Goal: Use online tool/utility: Utilize a website feature to perform a specific function

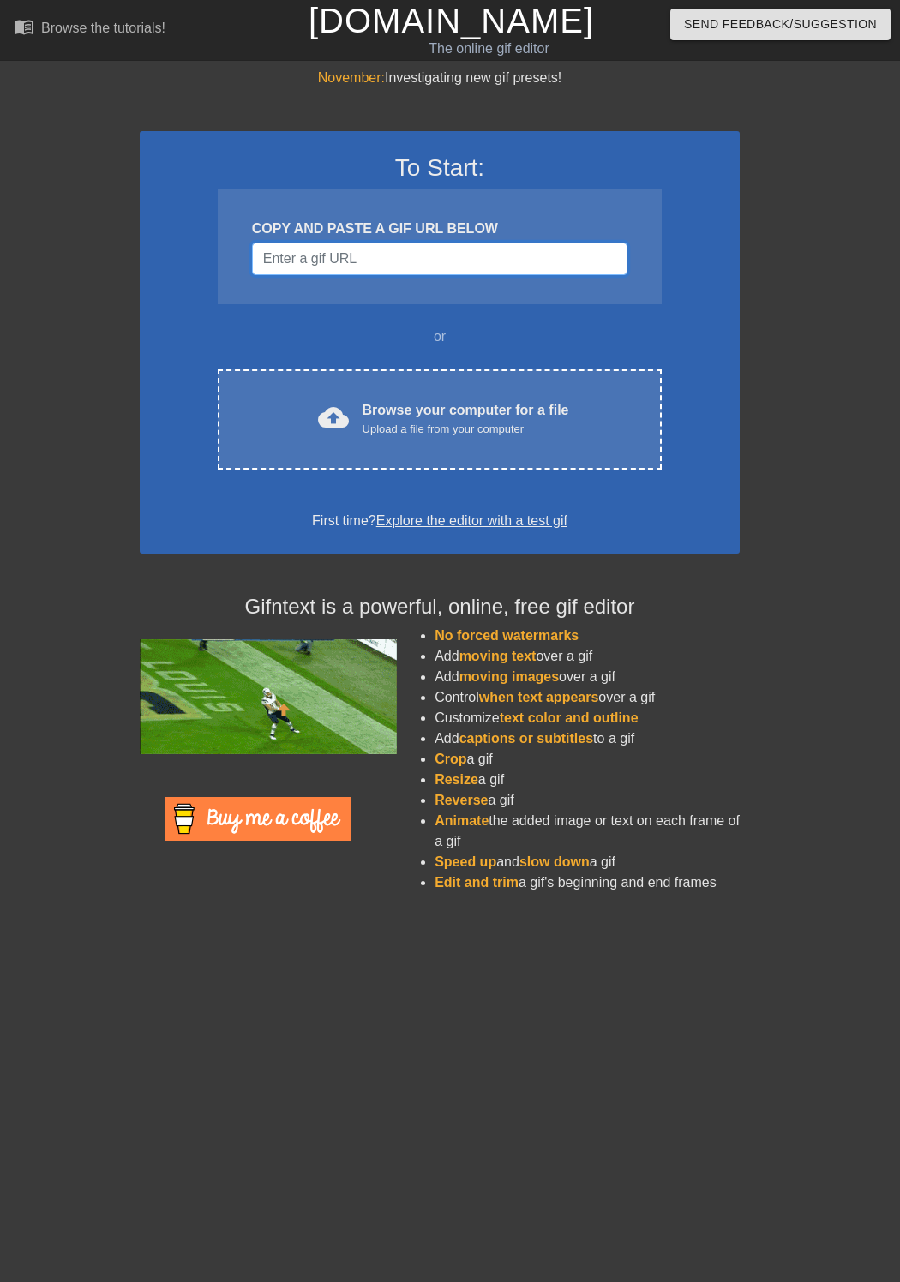
click at [389, 250] on input "Username" at bounding box center [439, 259] width 375 height 33
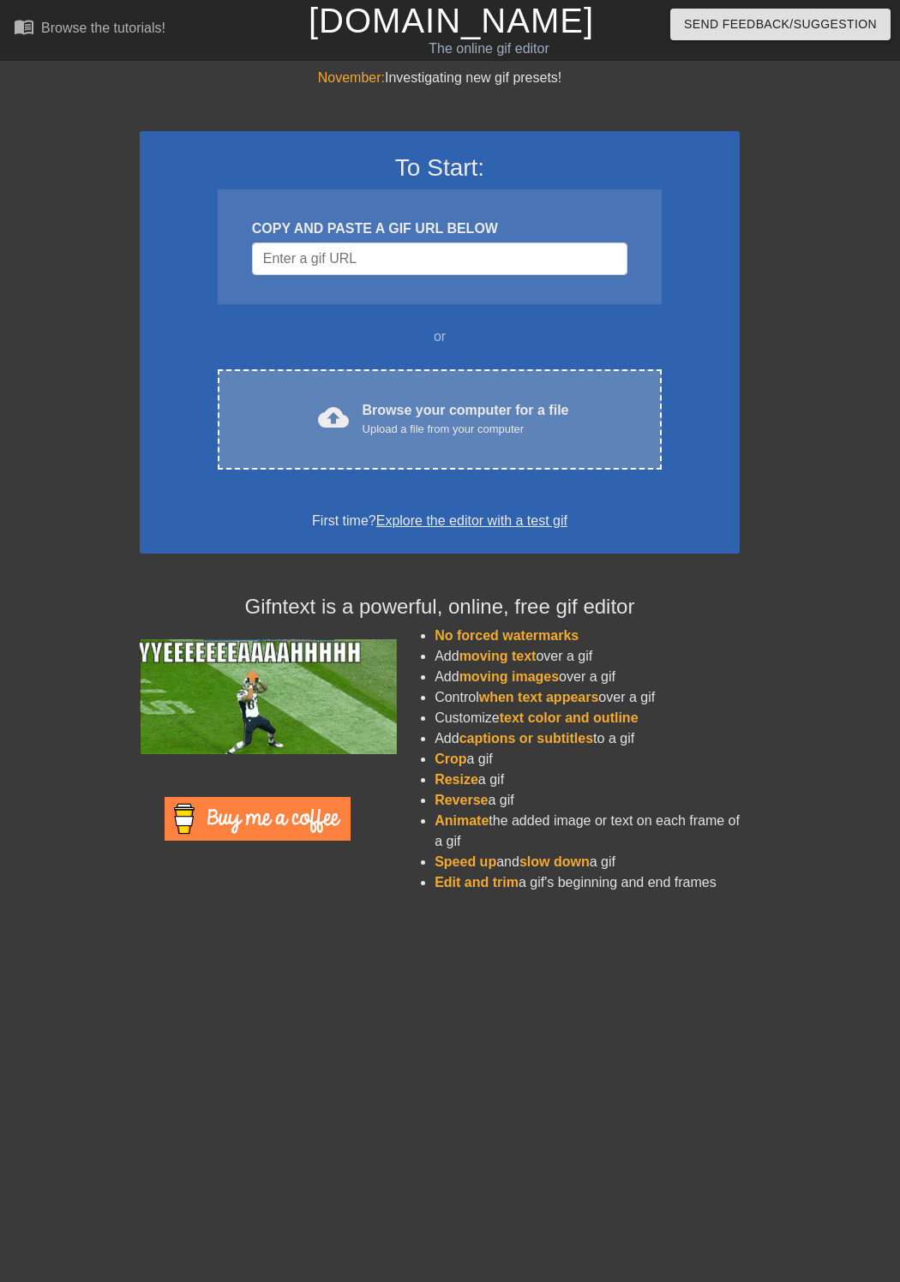
click at [379, 408] on div "Browse your computer for a file Upload a file from your computer" at bounding box center [466, 419] width 207 height 38
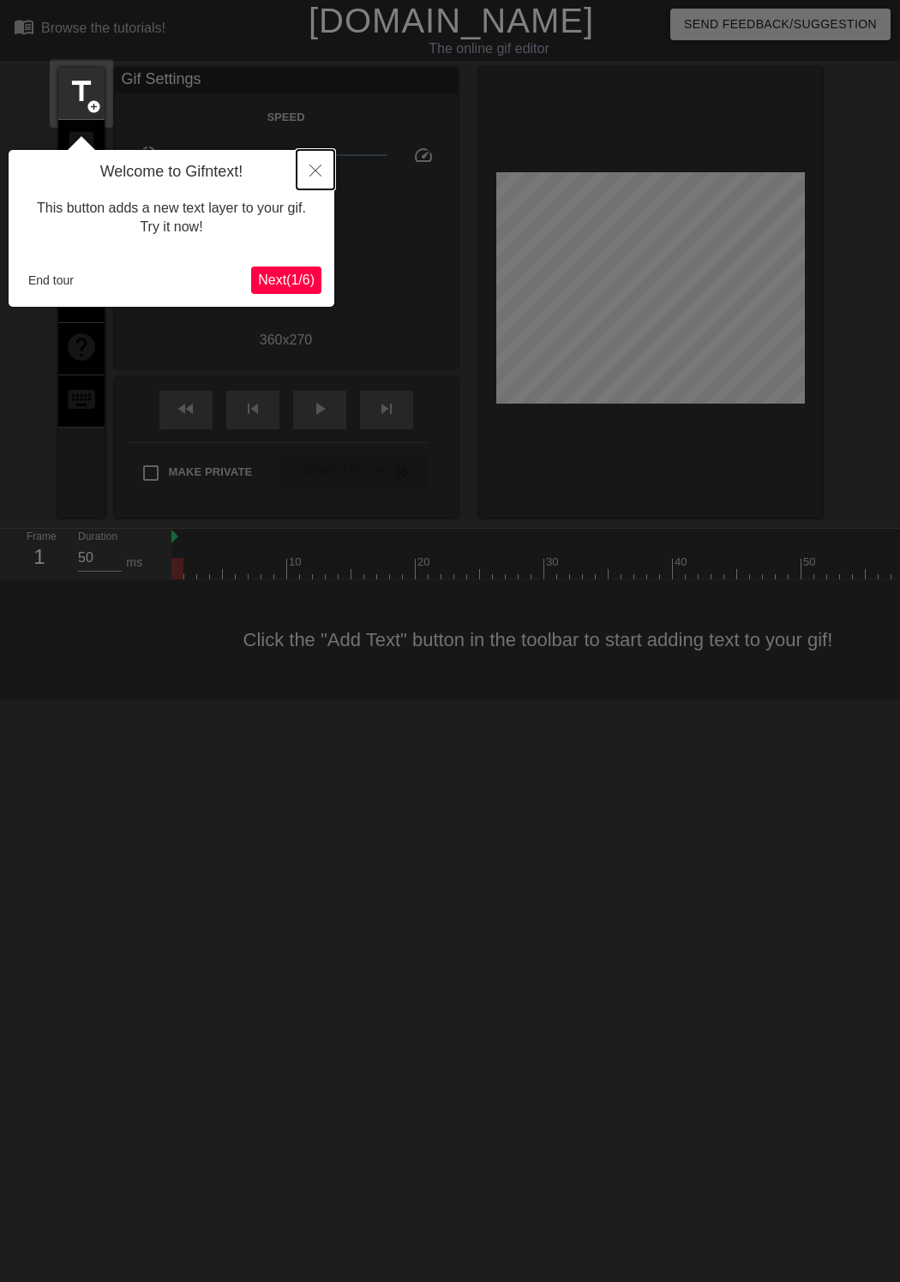
click at [314, 170] on icon "Close" at bounding box center [315, 171] width 12 height 12
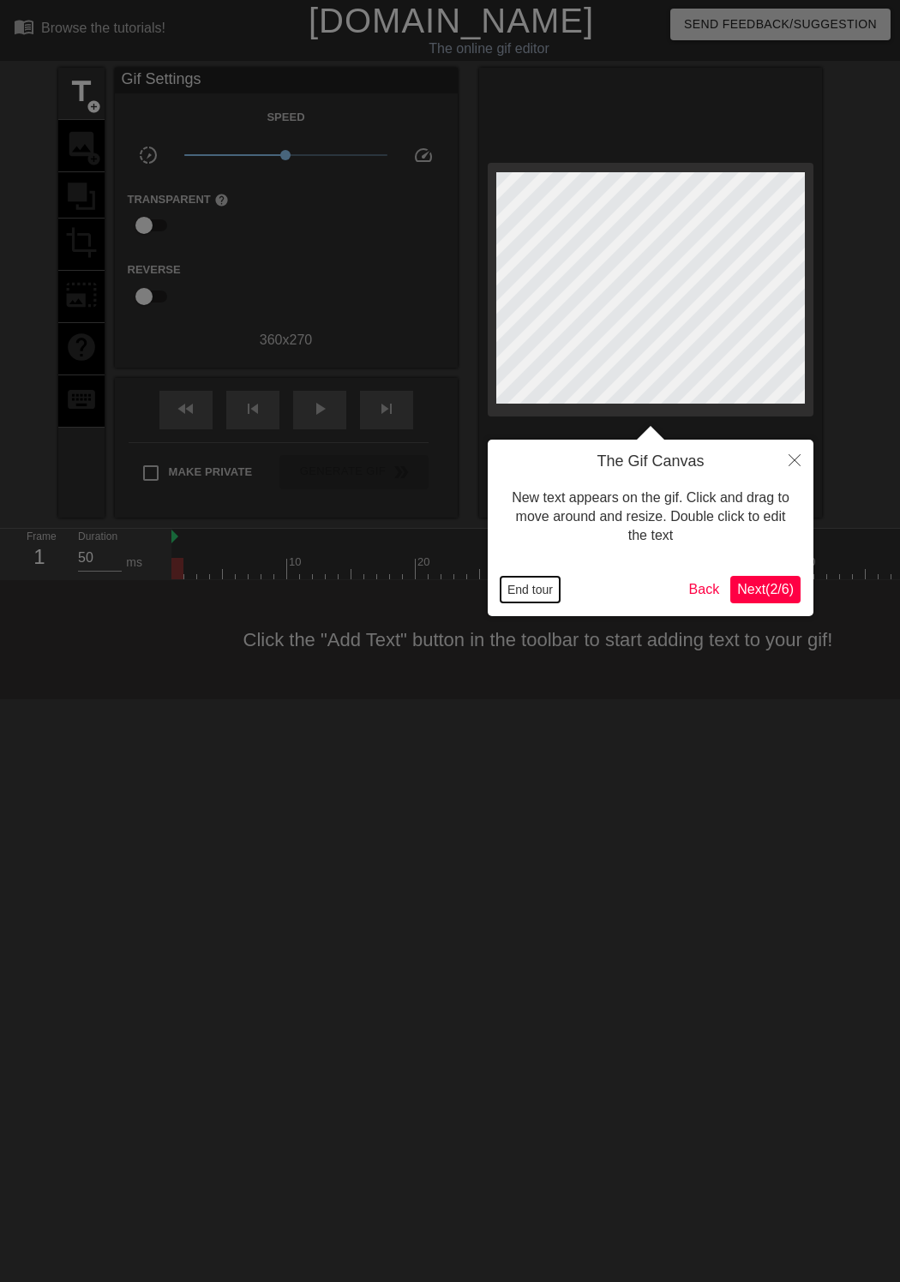
click at [514, 595] on button "End tour" at bounding box center [529, 590] width 59 height 26
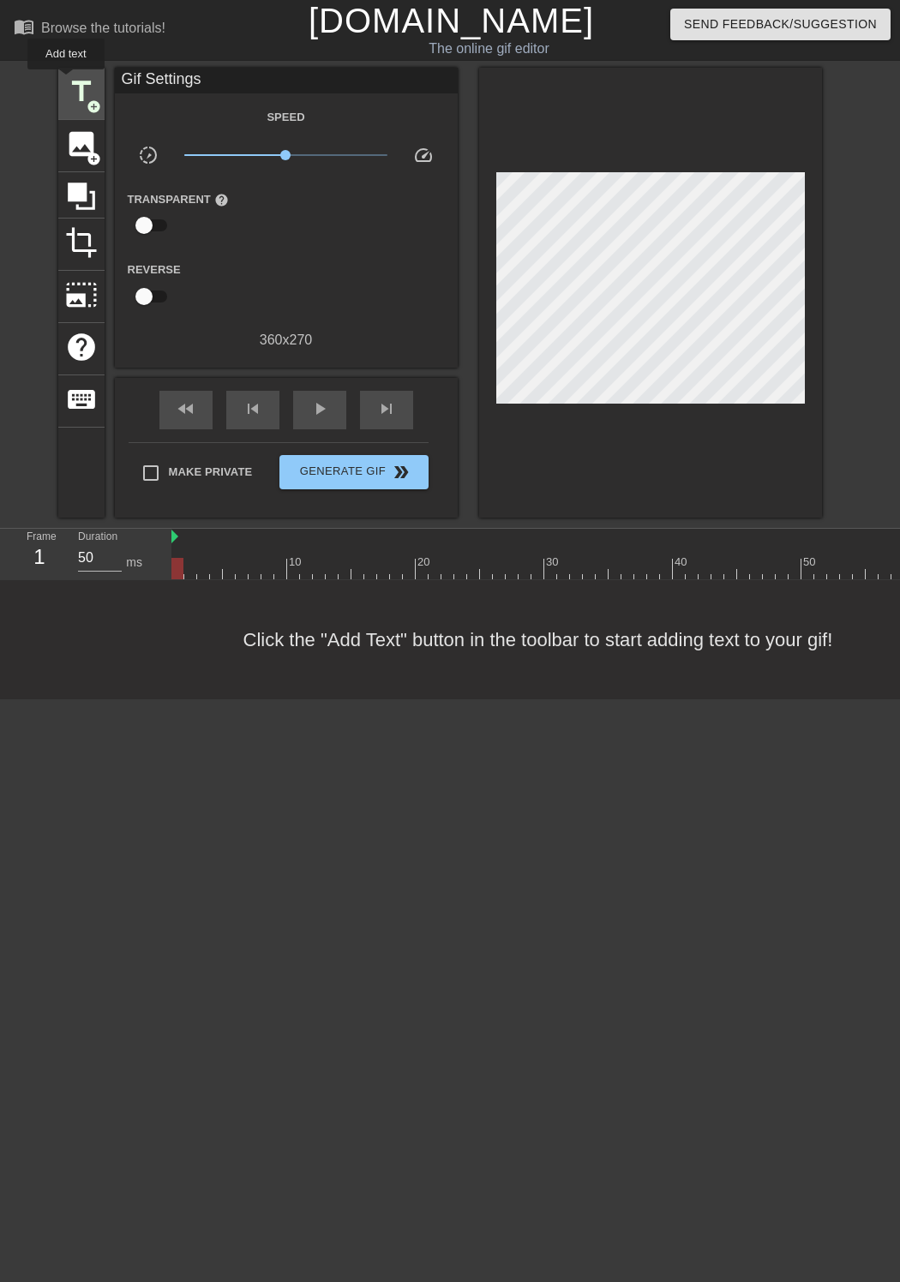
click at [66, 81] on span "title" at bounding box center [81, 91] width 33 height 33
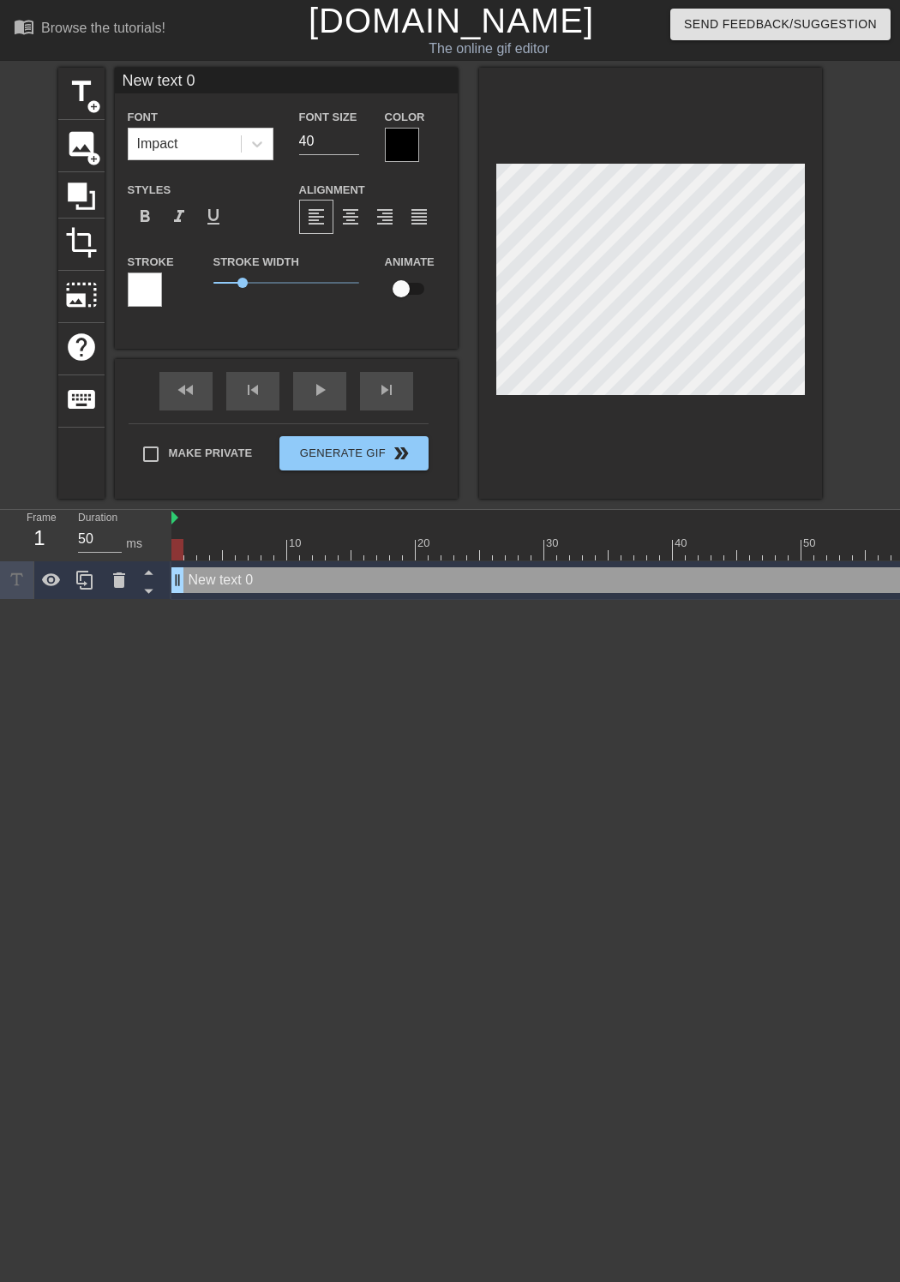
click at [191, 69] on input "New text 0" at bounding box center [286, 81] width 343 height 26
click at [189, 69] on input "New text 0" at bounding box center [286, 81] width 343 height 26
type input "Mute"
click at [391, 139] on div at bounding box center [402, 145] width 34 height 34
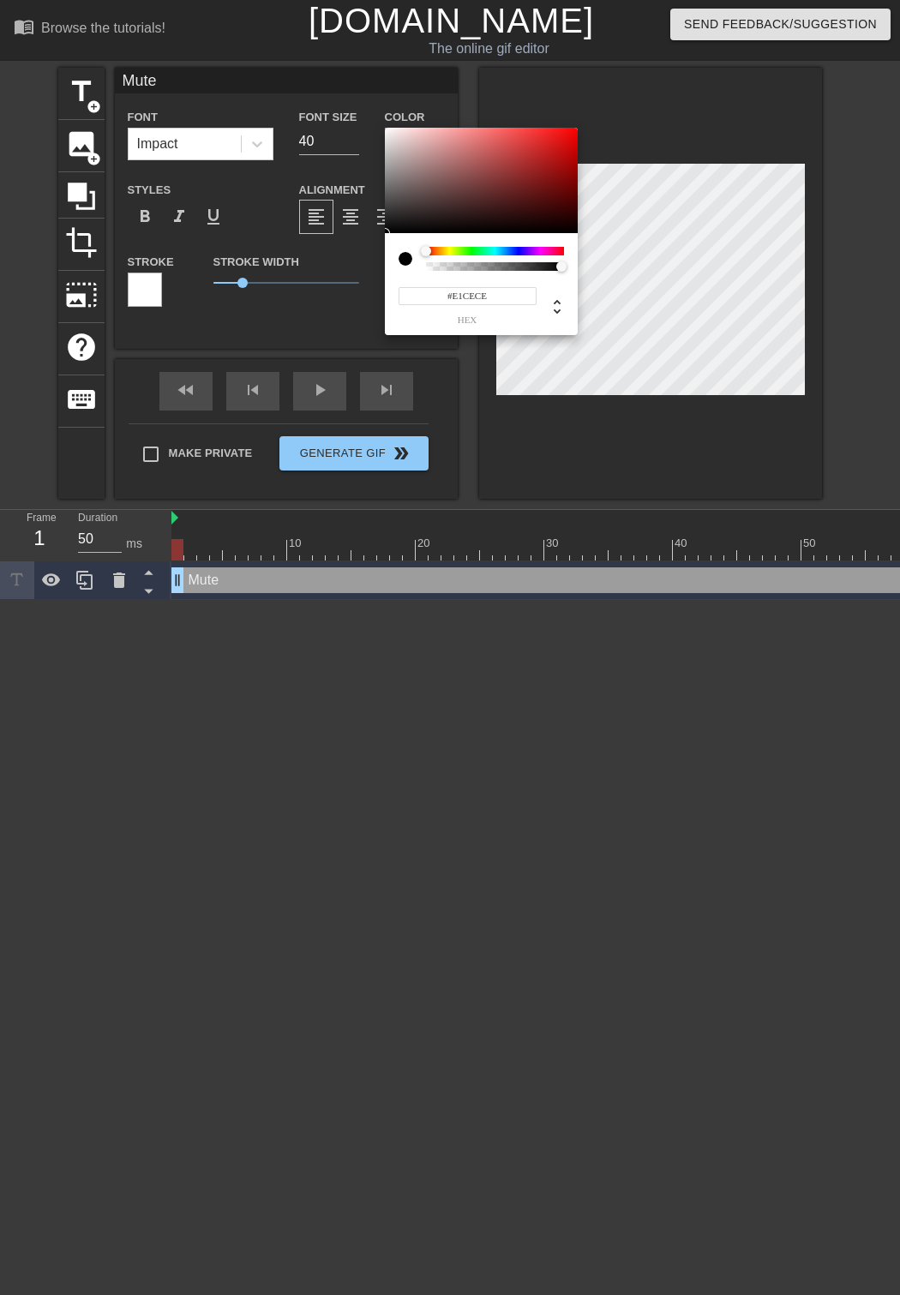
type input "#FFFFFF"
drag, startPoint x: 447, startPoint y: 175, endPoint x: 363, endPoint y: 113, distance: 104.2
click at [363, 113] on div "#FFFFFF hex" at bounding box center [450, 647] width 900 height 1295
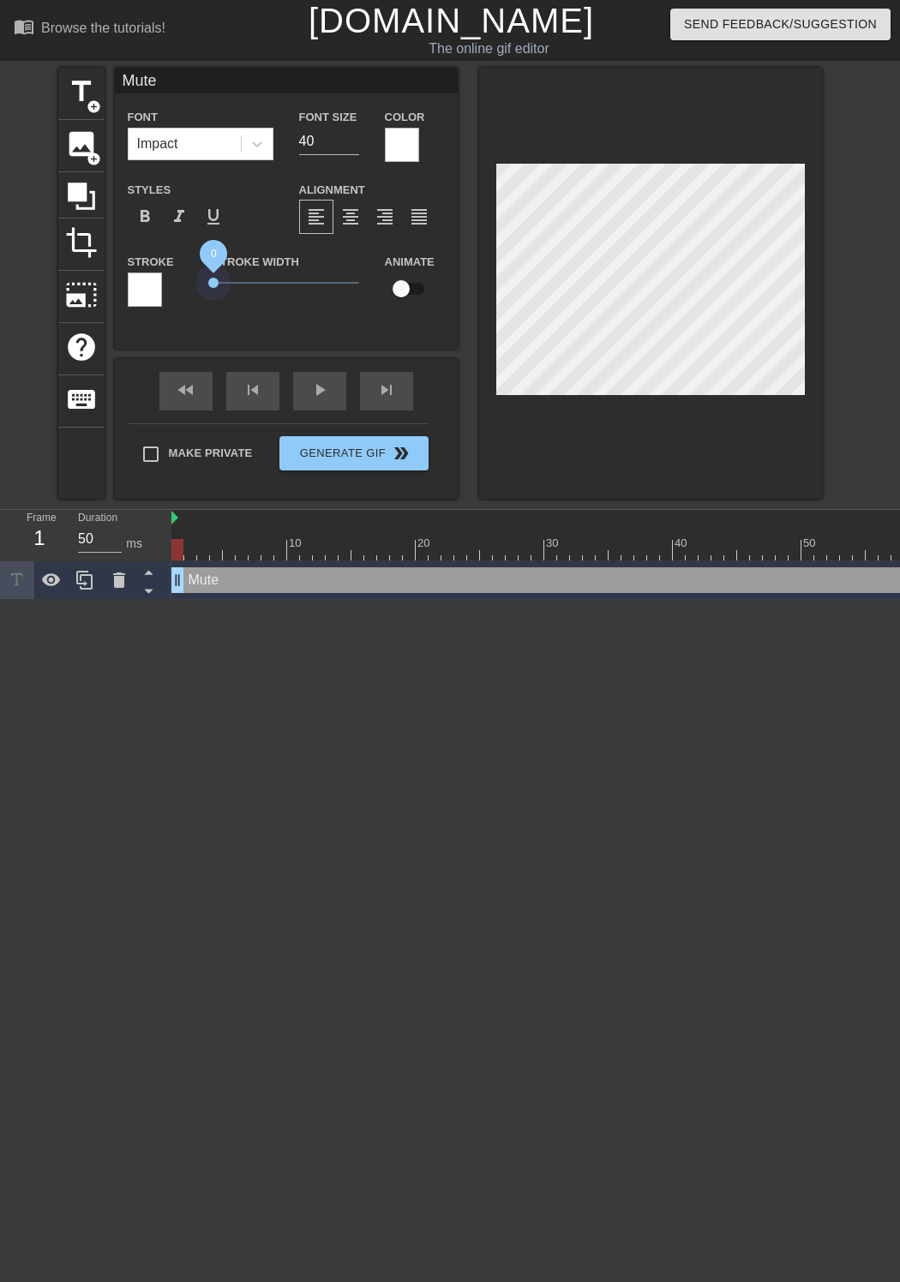
drag, startPoint x: 237, startPoint y: 281, endPoint x: 170, endPoint y: 281, distance: 66.8
click at [170, 281] on div "Stroke Stroke Width 0 Animate" at bounding box center [286, 286] width 343 height 71
drag, startPoint x: 178, startPoint y: 578, endPoint x: 153, endPoint y: 587, distance: 26.6
click at [153, 587] on div "Frame 1 Duration 50 ms 10 20 30 40 50 60 Mute drag_handle drag_handle" at bounding box center [450, 555] width 900 height 90
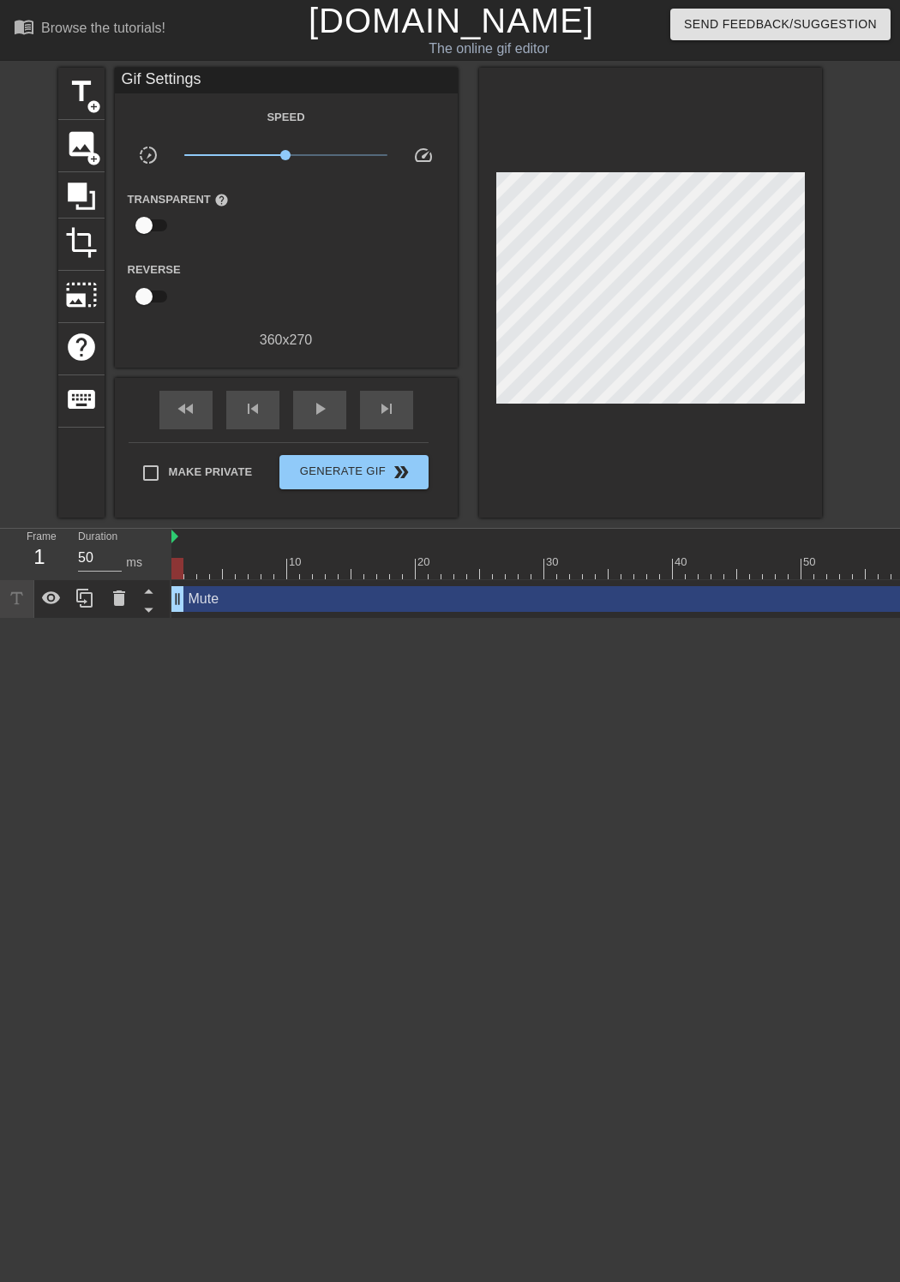
scroll to position [0, 124]
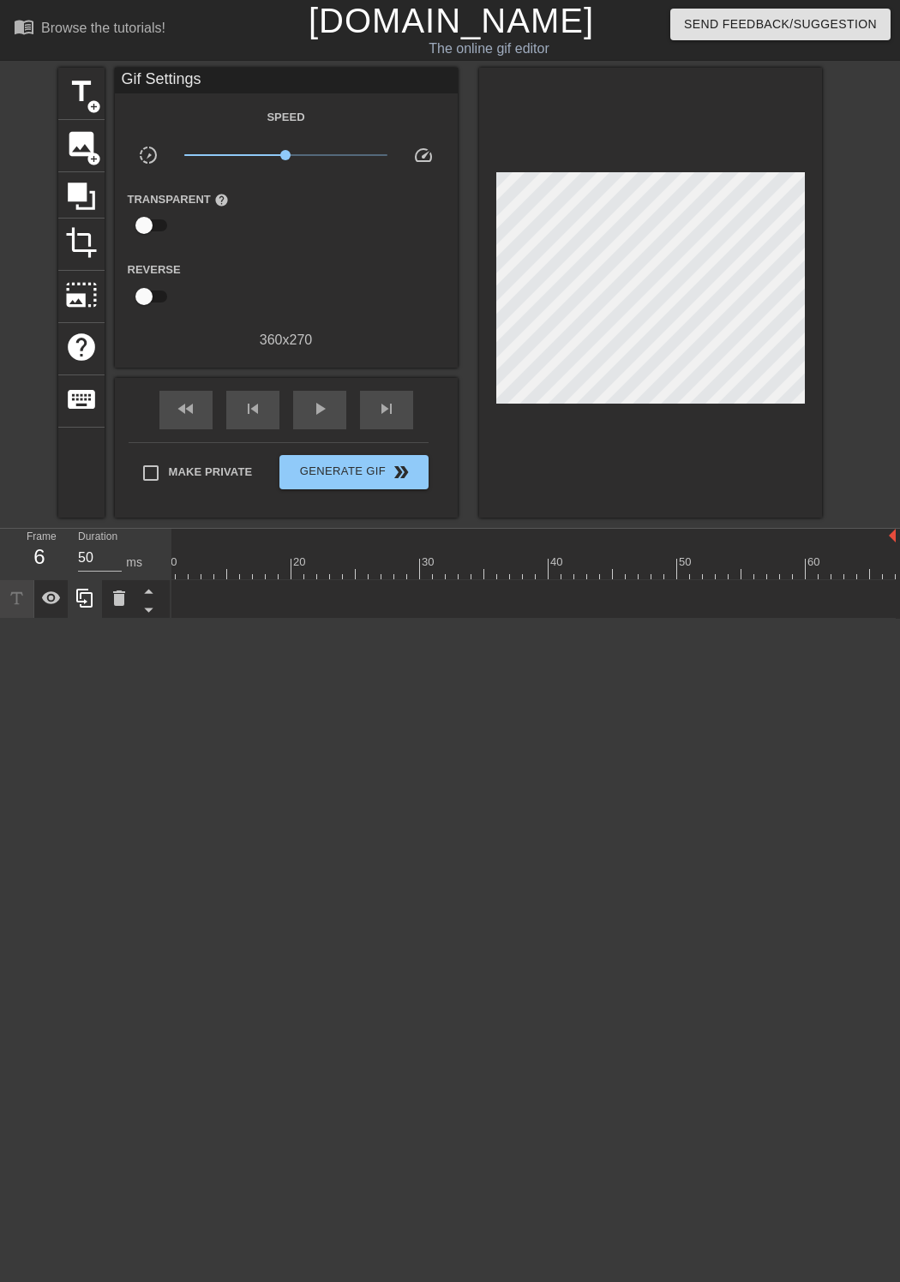
drag, startPoint x: 886, startPoint y: 596, endPoint x: 87, endPoint y: 593, distance: 799.6
click at [87, 594] on div "Frame 6 Duration 50 ms 10 20 30 40 50 60 Mute drag_handle drag_handle" at bounding box center [450, 574] width 900 height 90
drag, startPoint x: 217, startPoint y: 591, endPoint x: 201, endPoint y: 594, distance: 15.6
click at [189, 590] on div "Mute drag_handle drag_handle" at bounding box center [190, 599] width 39 height 26
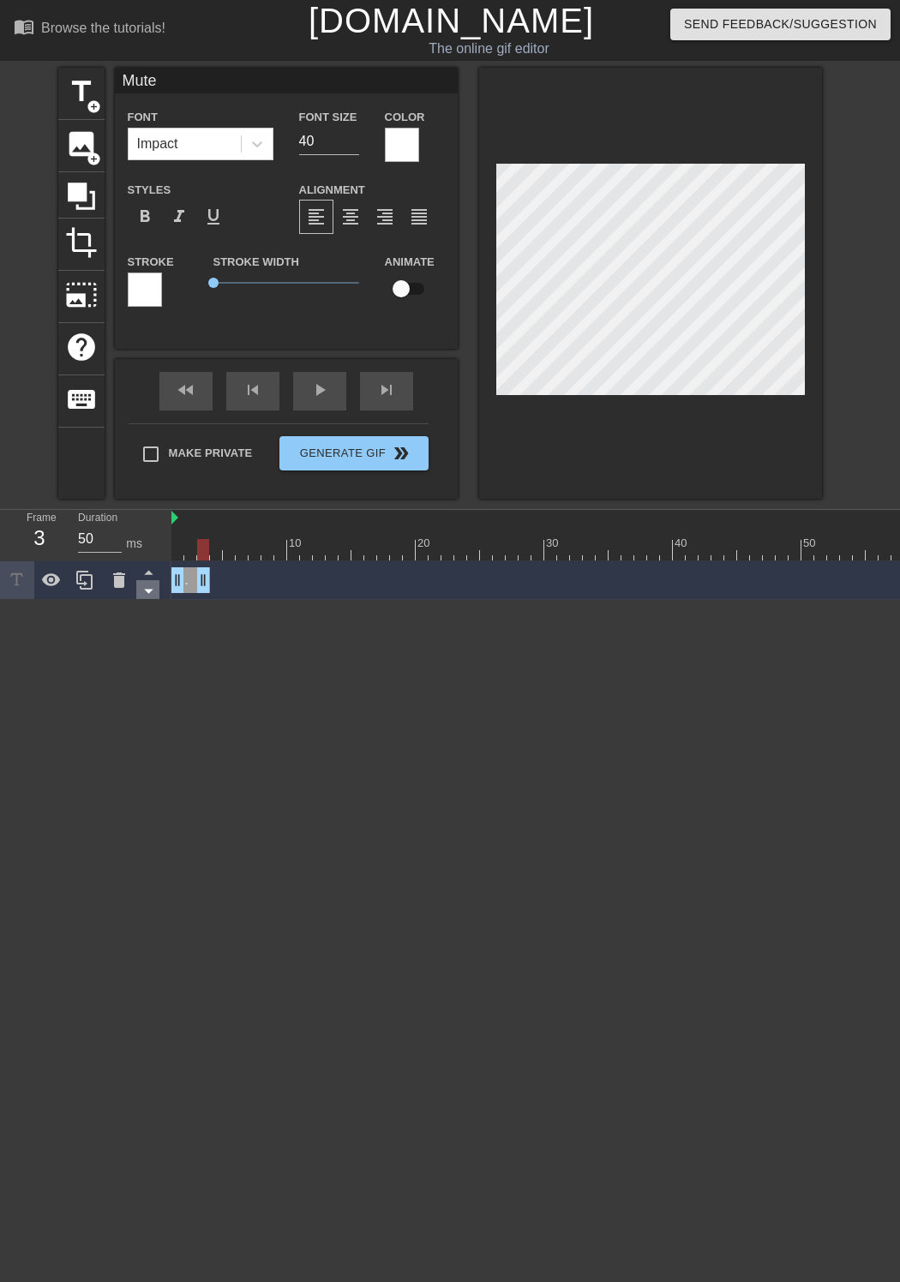
click at [148, 590] on icon at bounding box center [148, 592] width 9 height 4
click at [194, 582] on div "Mute drag_handle drag_handle" at bounding box center [190, 580] width 39 height 26
drag, startPoint x: 189, startPoint y: 577, endPoint x: 588, endPoint y: 616, distance: 401.3
click at [588, 600] on html "menu_book Browse the tutorials! [DOMAIN_NAME] The online gif editor Send Feedba…" at bounding box center [450, 300] width 900 height 600
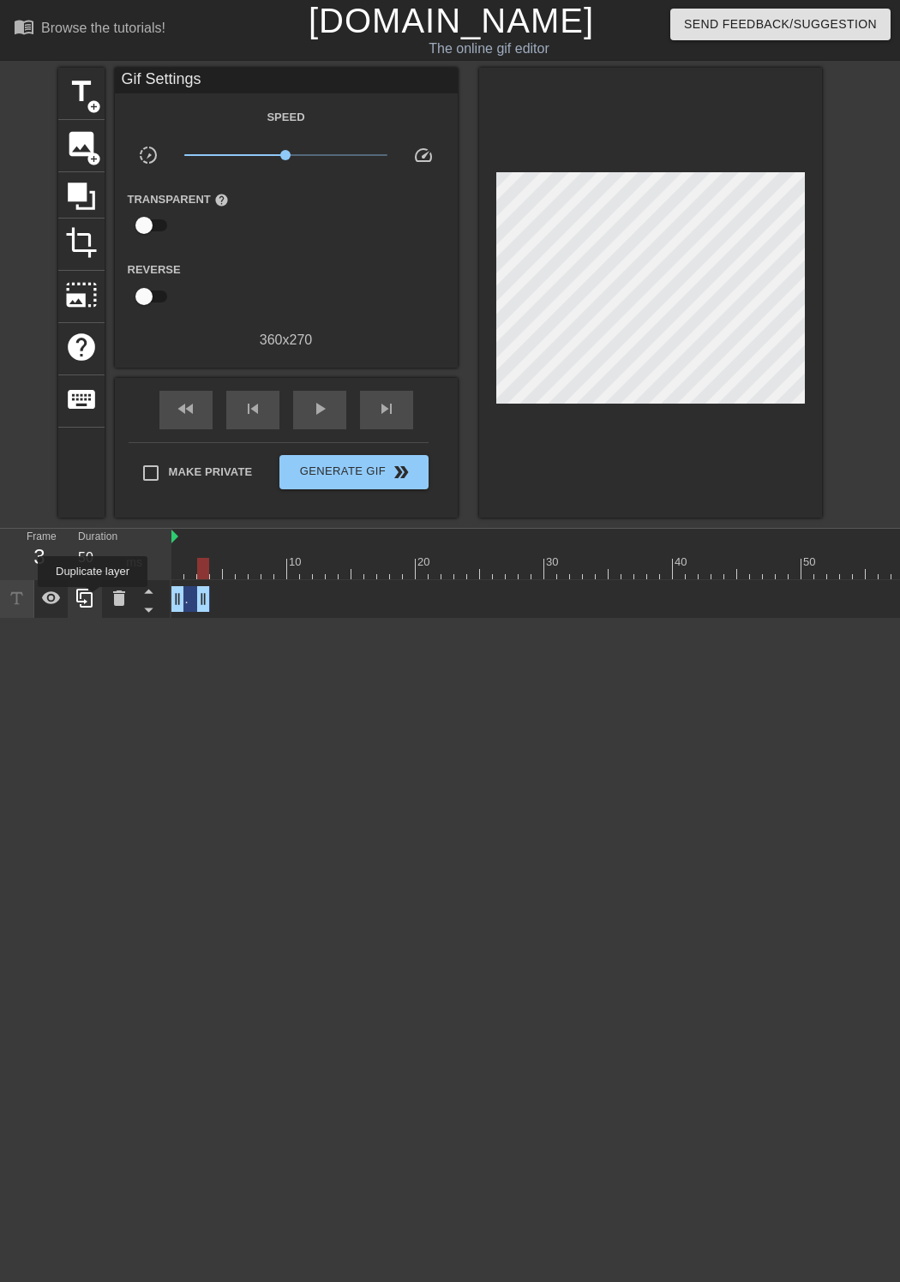
click at [93, 599] on icon at bounding box center [85, 598] width 21 height 21
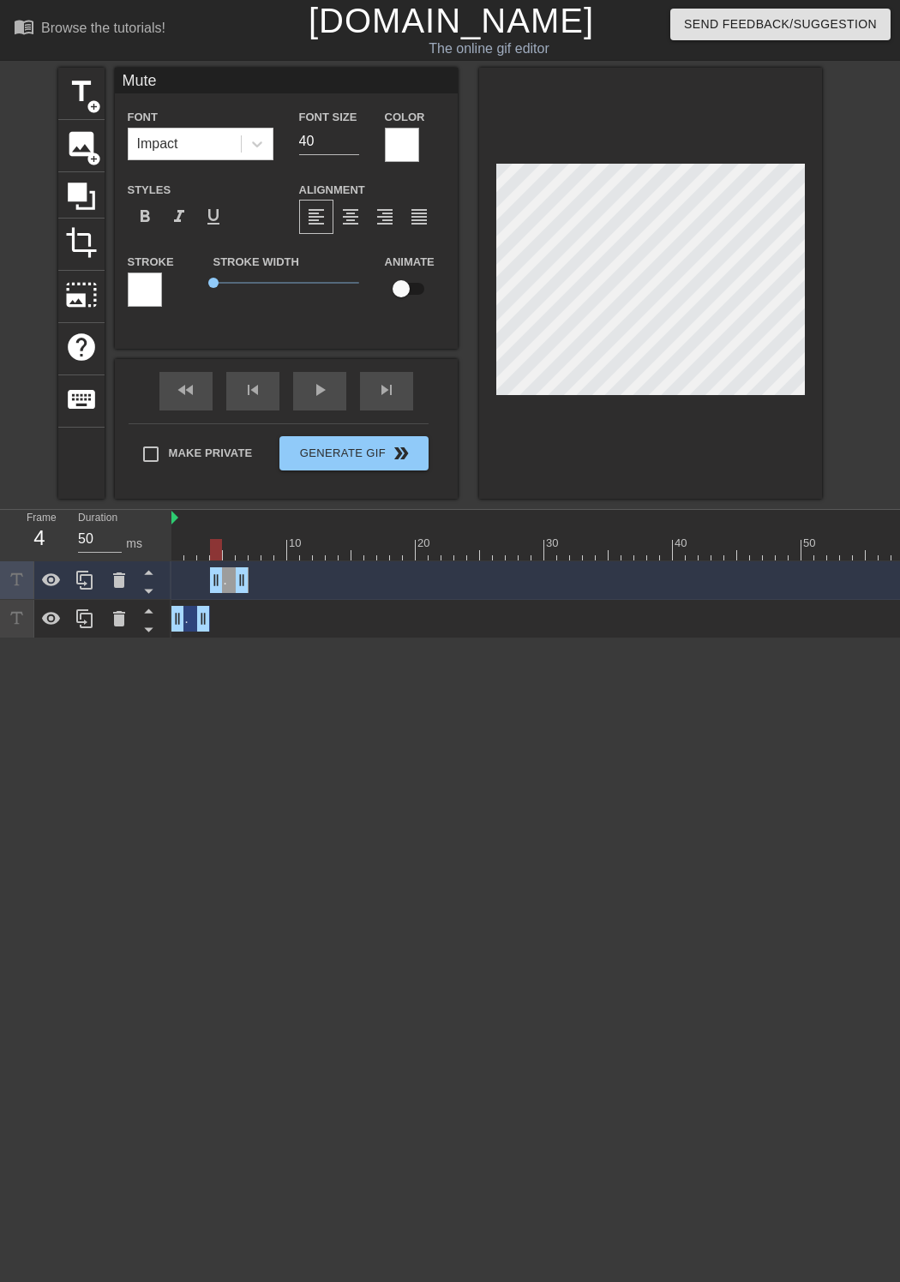
drag, startPoint x: 189, startPoint y: 578, endPoint x: 227, endPoint y: 581, distance: 37.8
click at [227, 581] on div "Mute drag_handle drag_handle" at bounding box center [229, 580] width 39 height 26
click at [96, 580] on div at bounding box center [85, 580] width 34 height 38
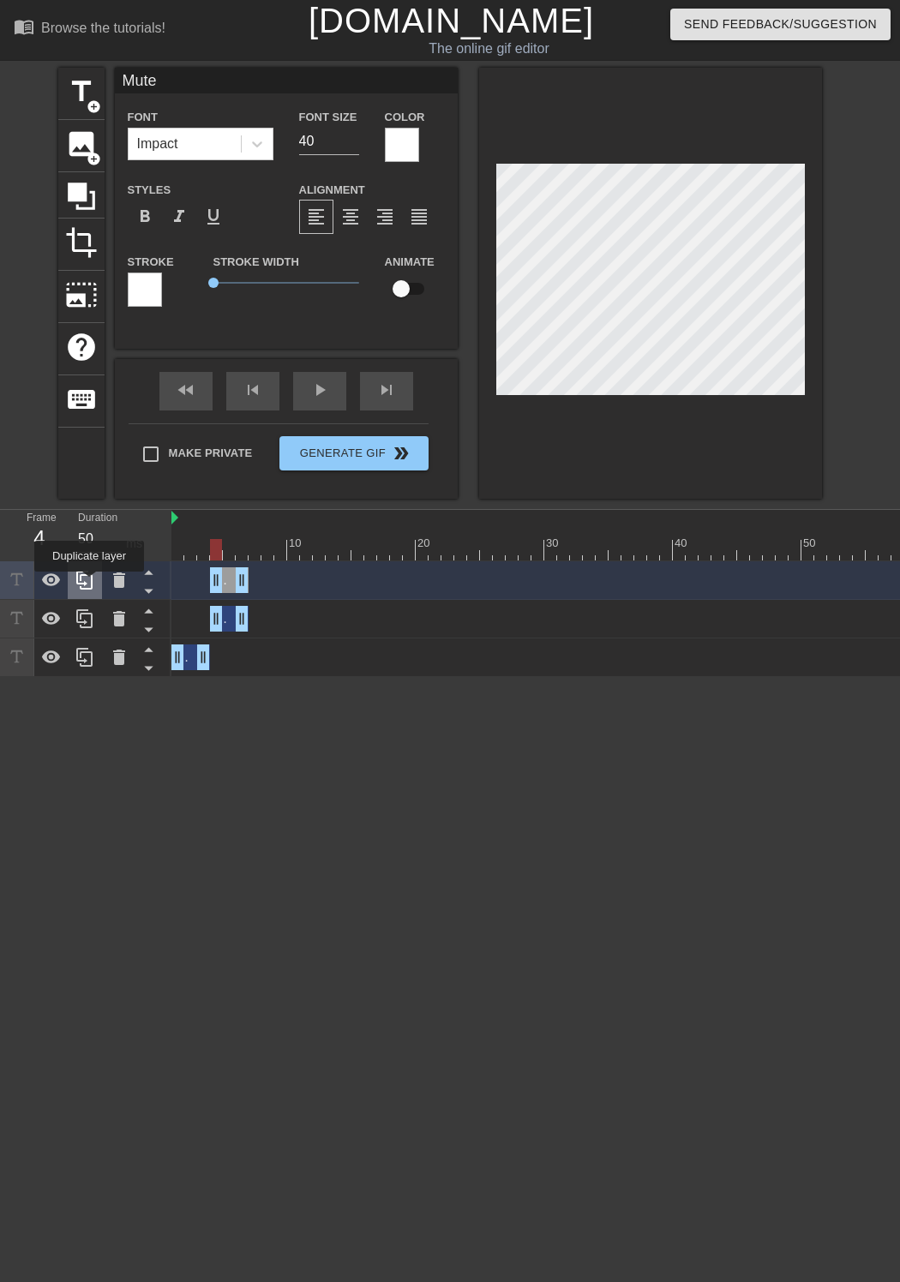
click at [89, 584] on icon at bounding box center [85, 580] width 21 height 21
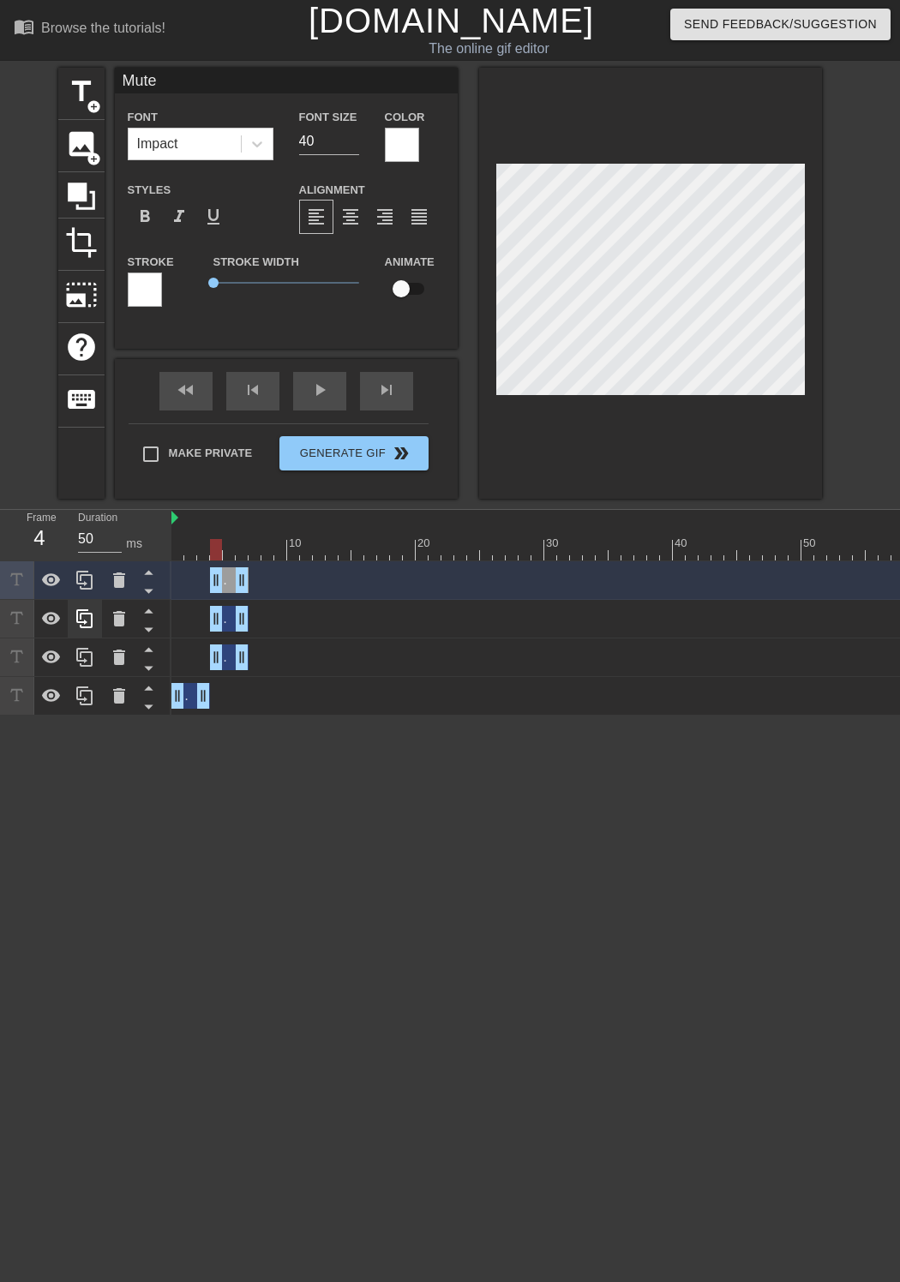
click at [89, 584] on icon at bounding box center [85, 580] width 21 height 21
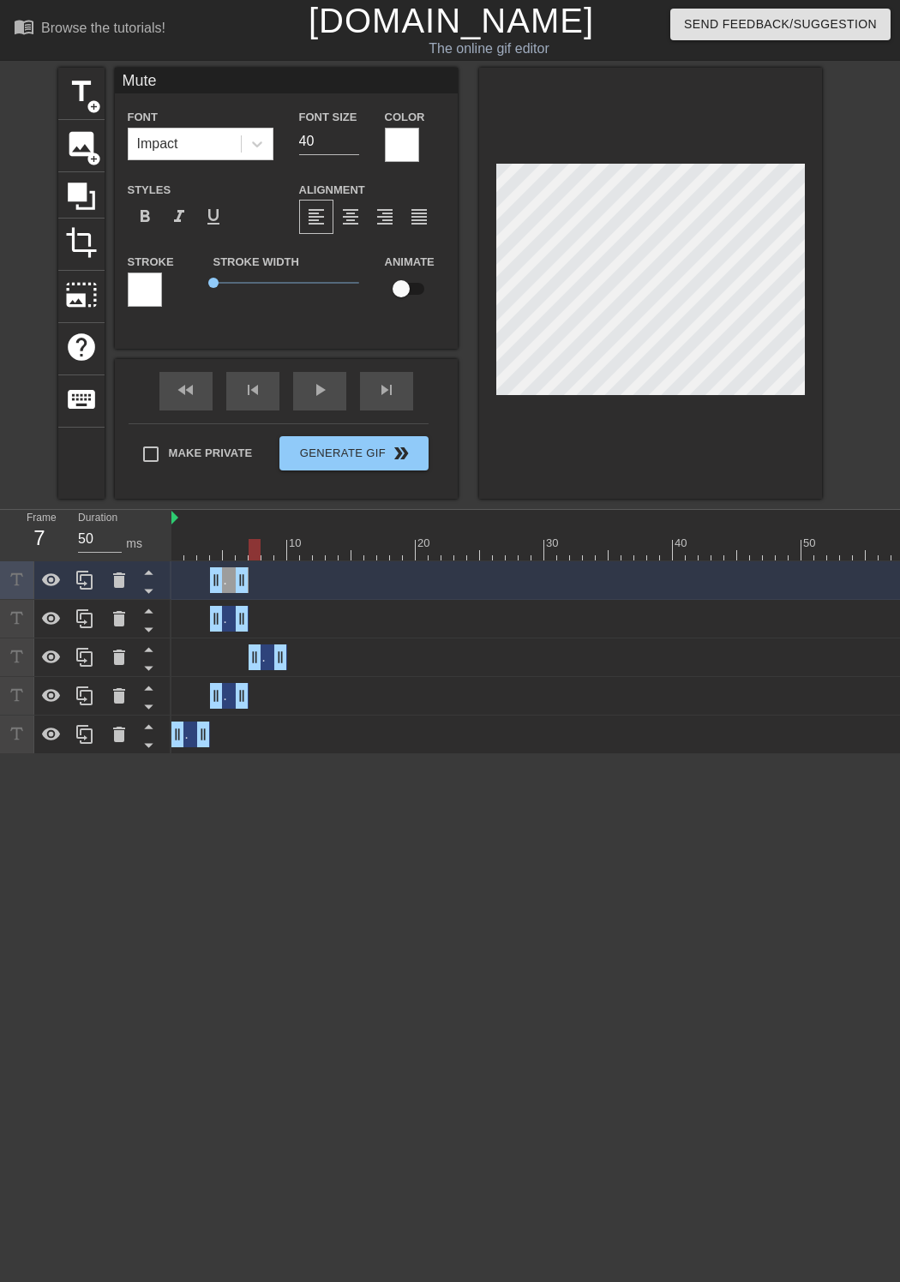
drag, startPoint x: 226, startPoint y: 654, endPoint x: 271, endPoint y: 589, distance: 78.9
click at [268, 655] on div "Mute drag_handle drag_handle" at bounding box center [268, 657] width 39 height 26
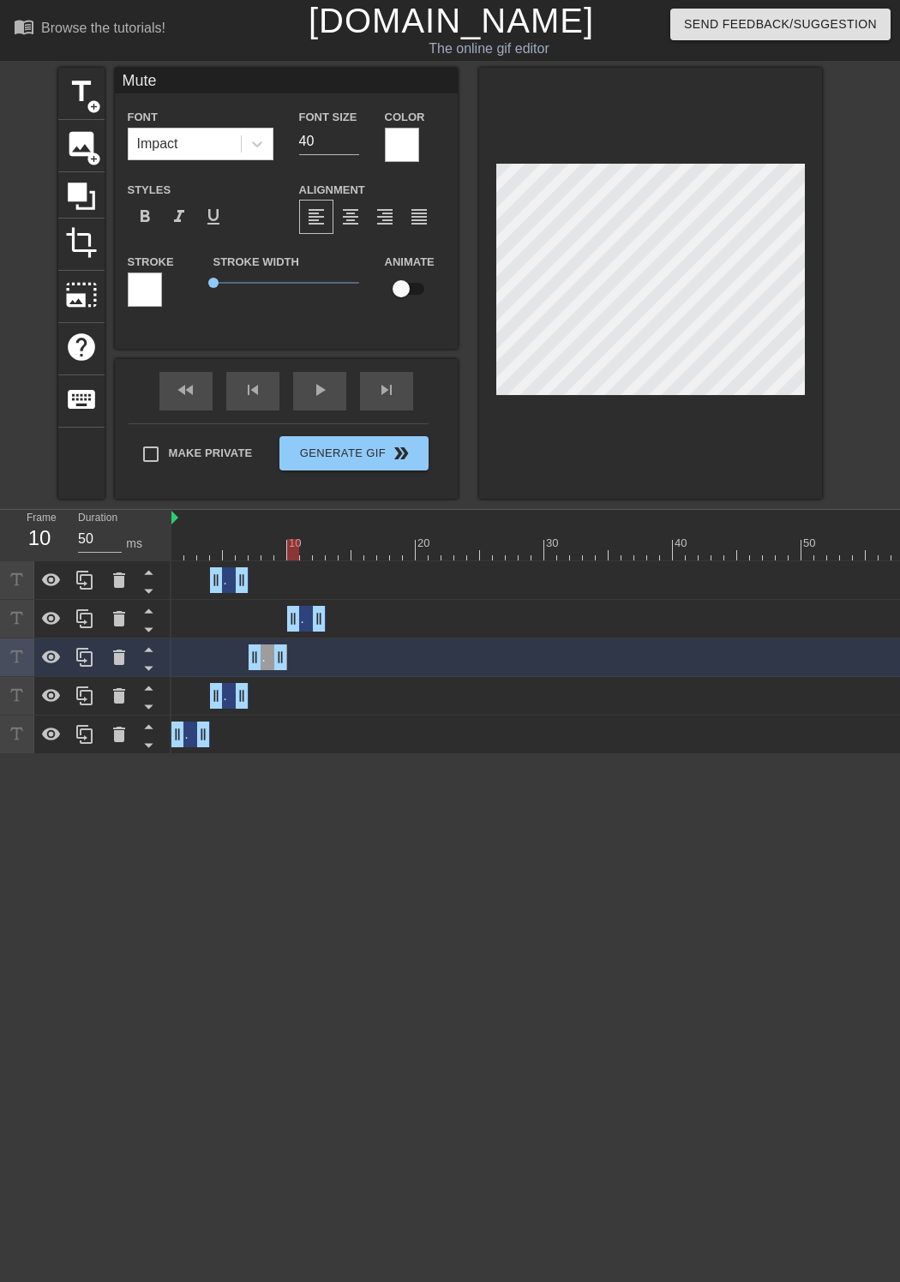
drag, startPoint x: 226, startPoint y: 614, endPoint x: 305, endPoint y: 614, distance: 78.8
click at [305, 614] on div "Mute drag_handle drag_handle" at bounding box center [306, 619] width 39 height 26
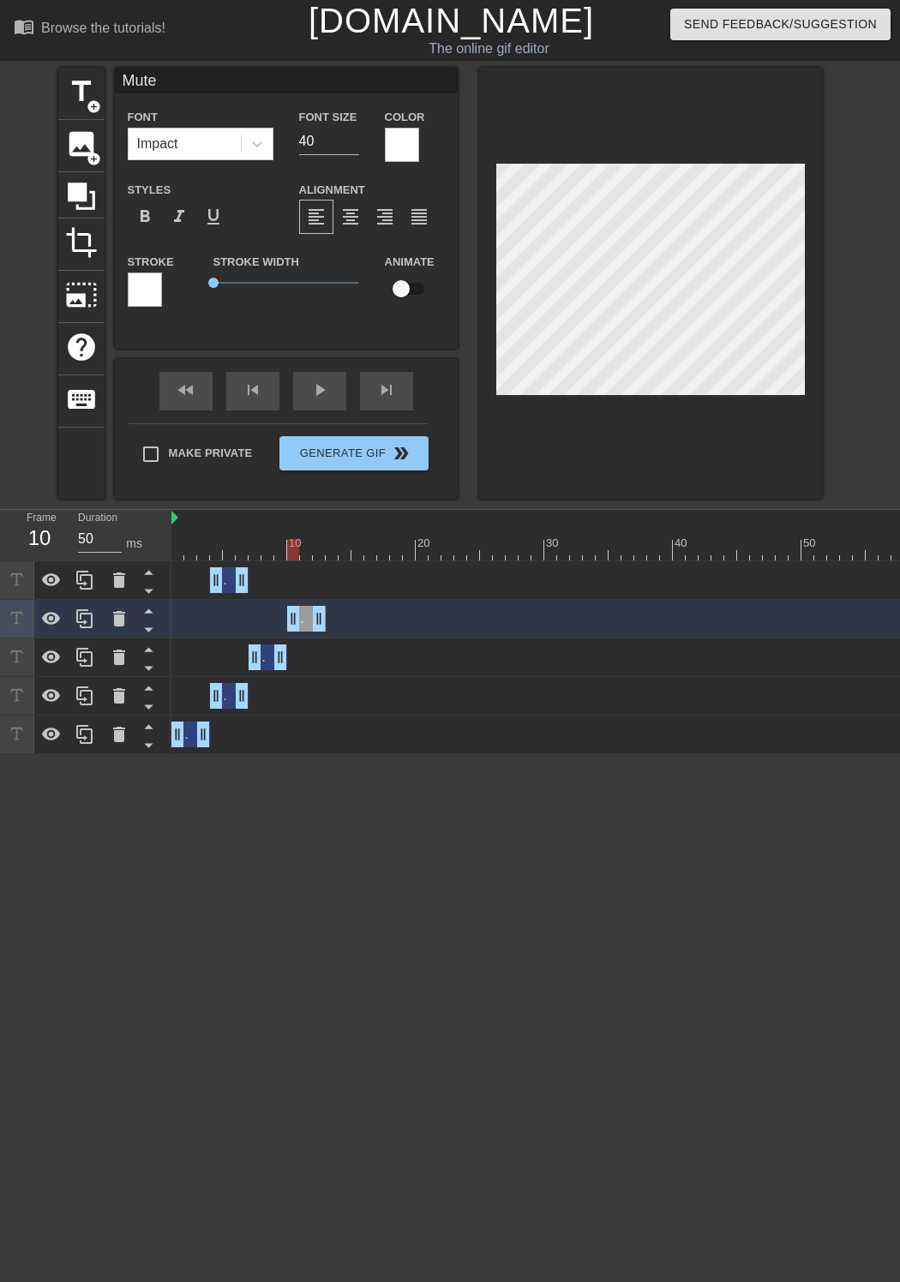
click at [191, 730] on div "Mute drag_handle drag_handle" at bounding box center [190, 735] width 39 height 26
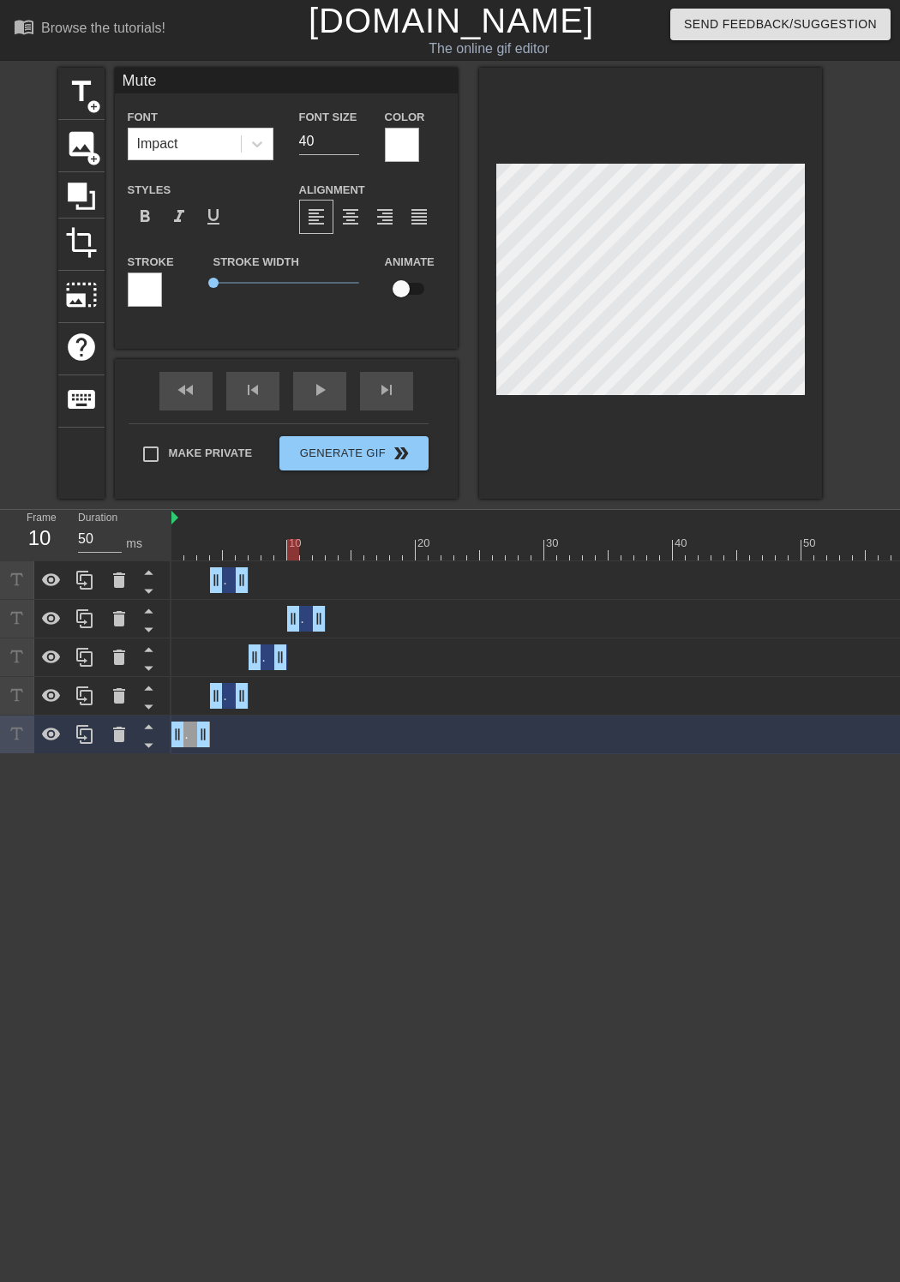
click at [229, 698] on div "Mute drag_handle drag_handle" at bounding box center [229, 696] width 39 height 26
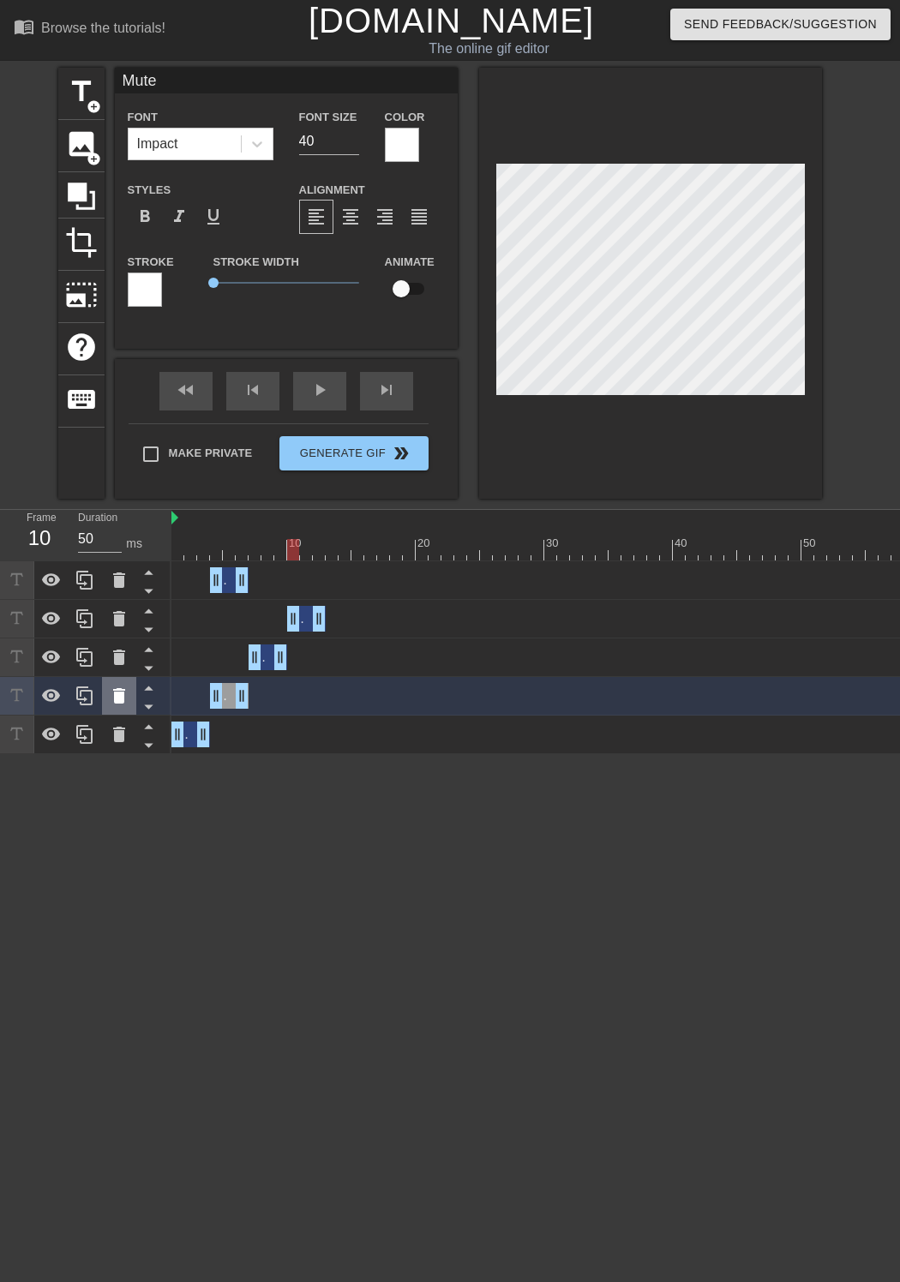
click at [116, 692] on icon at bounding box center [119, 696] width 21 height 21
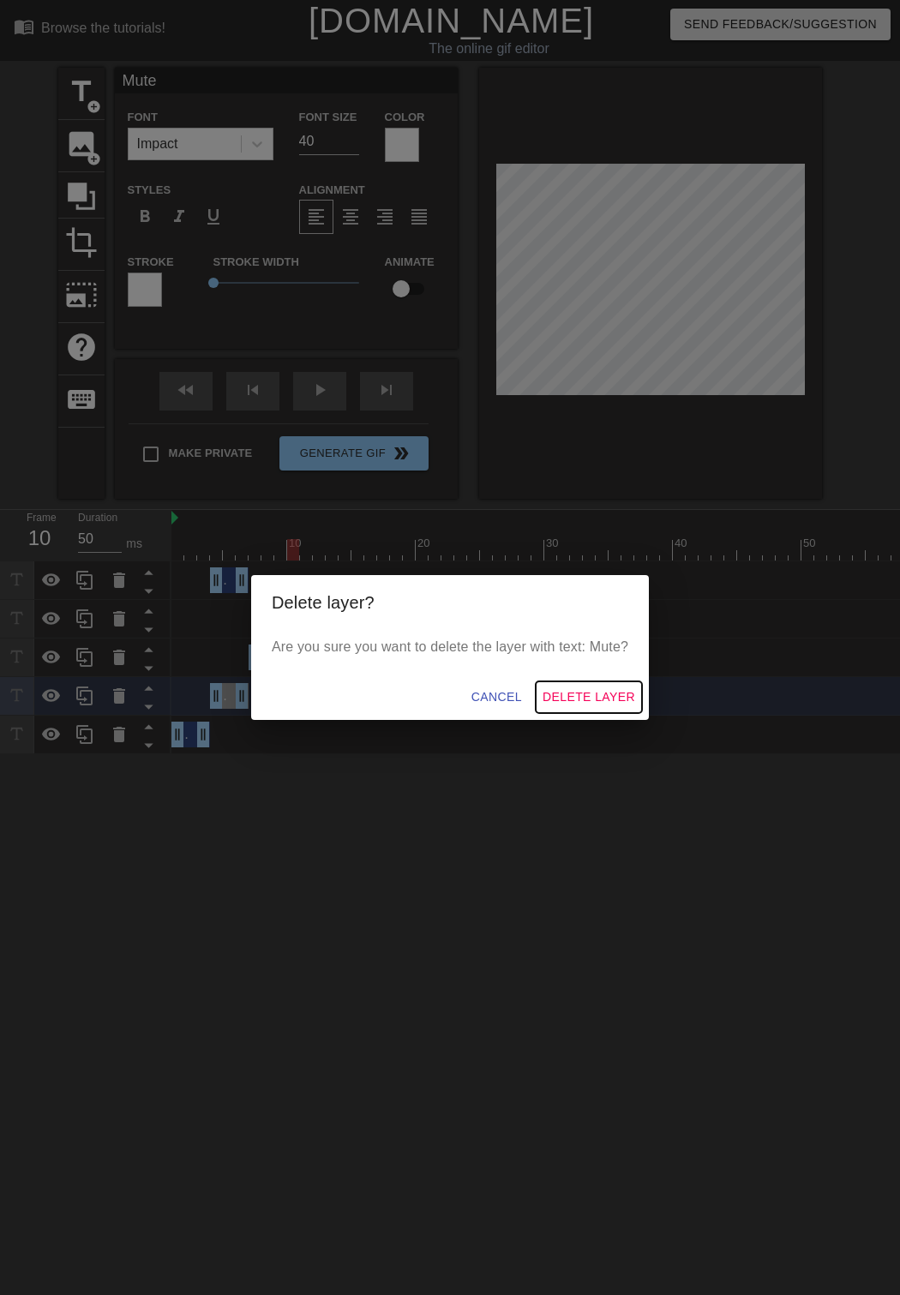
click at [581, 693] on span "Delete Layer" at bounding box center [588, 696] width 93 height 21
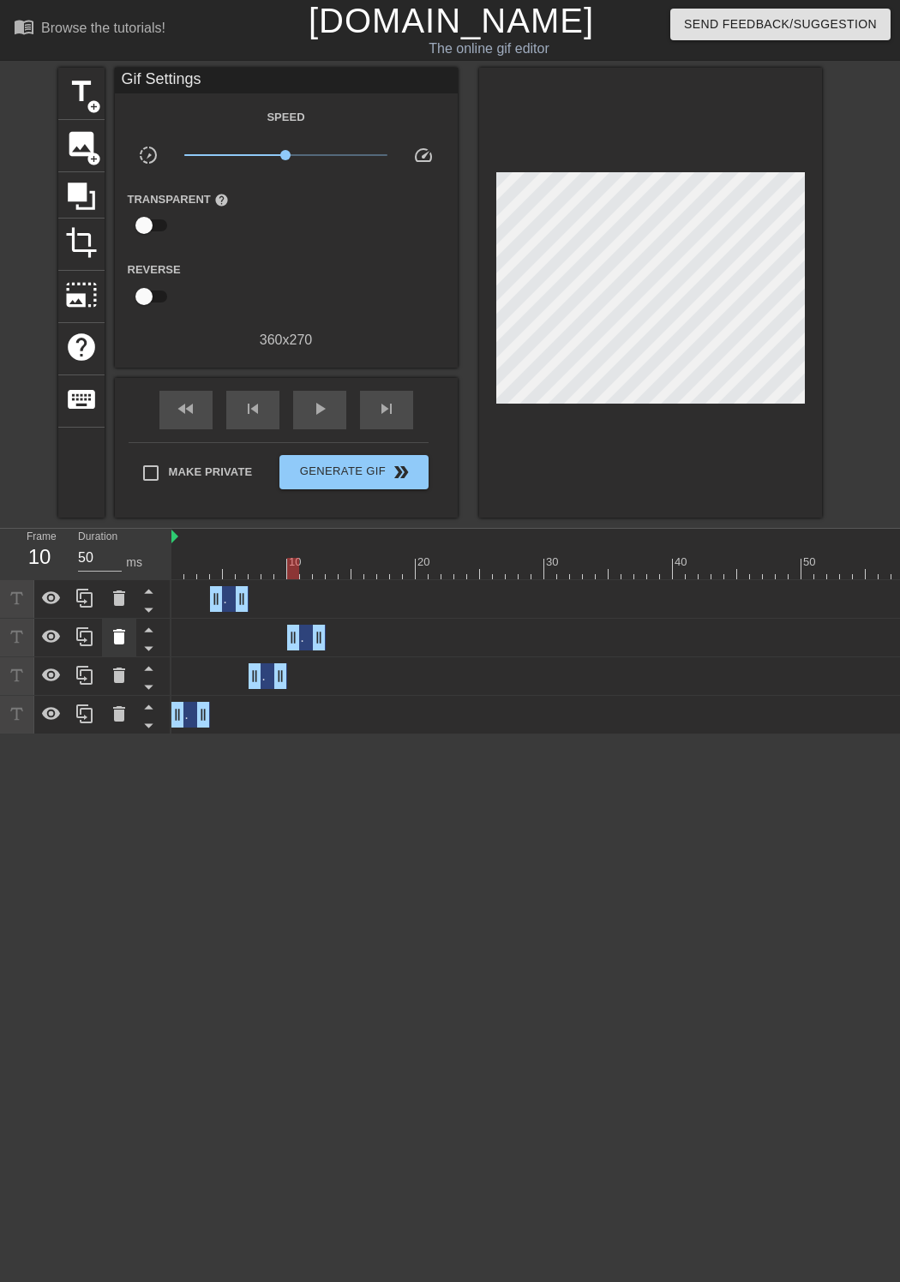
click at [123, 634] on icon at bounding box center [119, 636] width 12 height 15
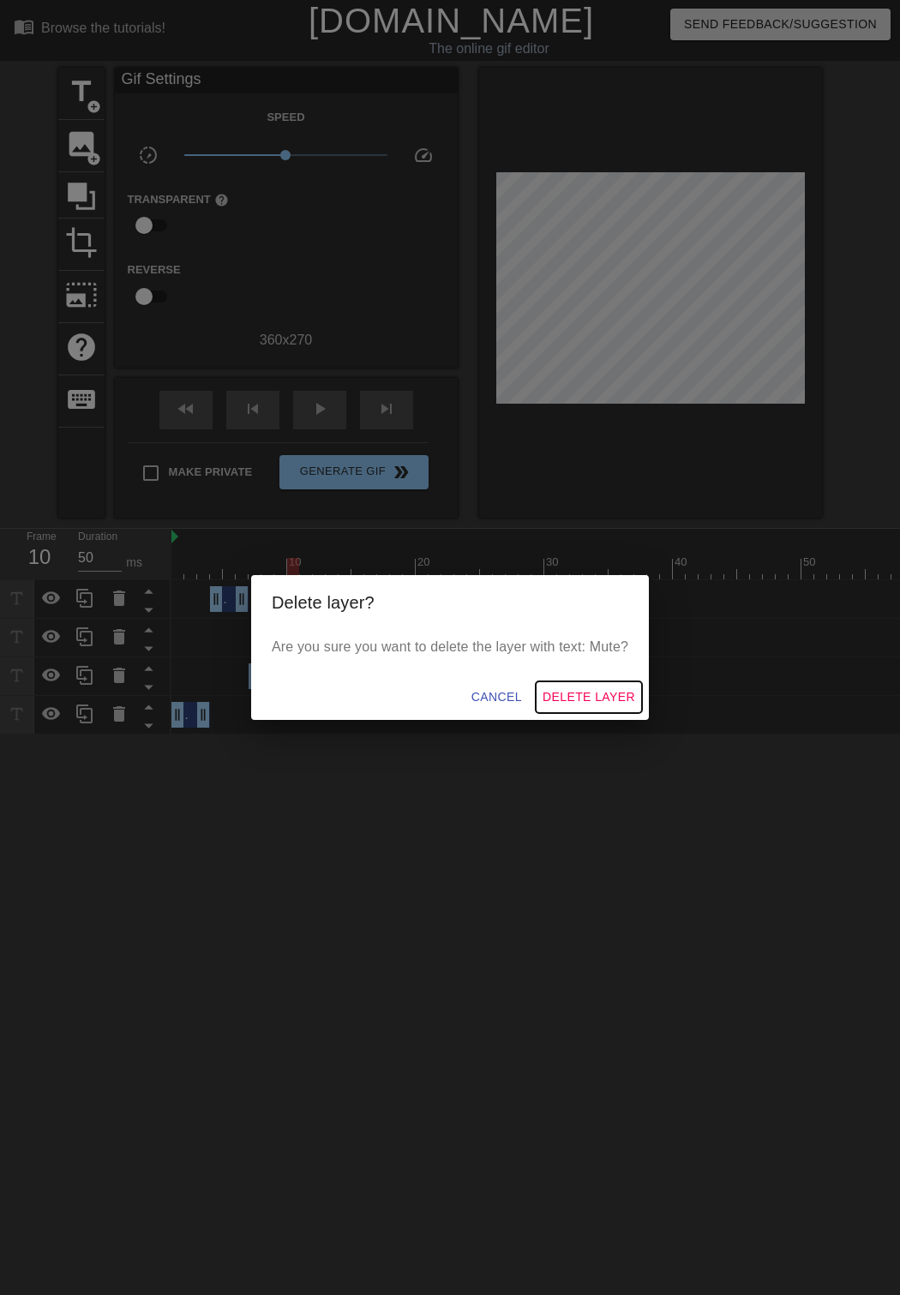
click at [588, 689] on span "Delete Layer" at bounding box center [588, 696] width 93 height 21
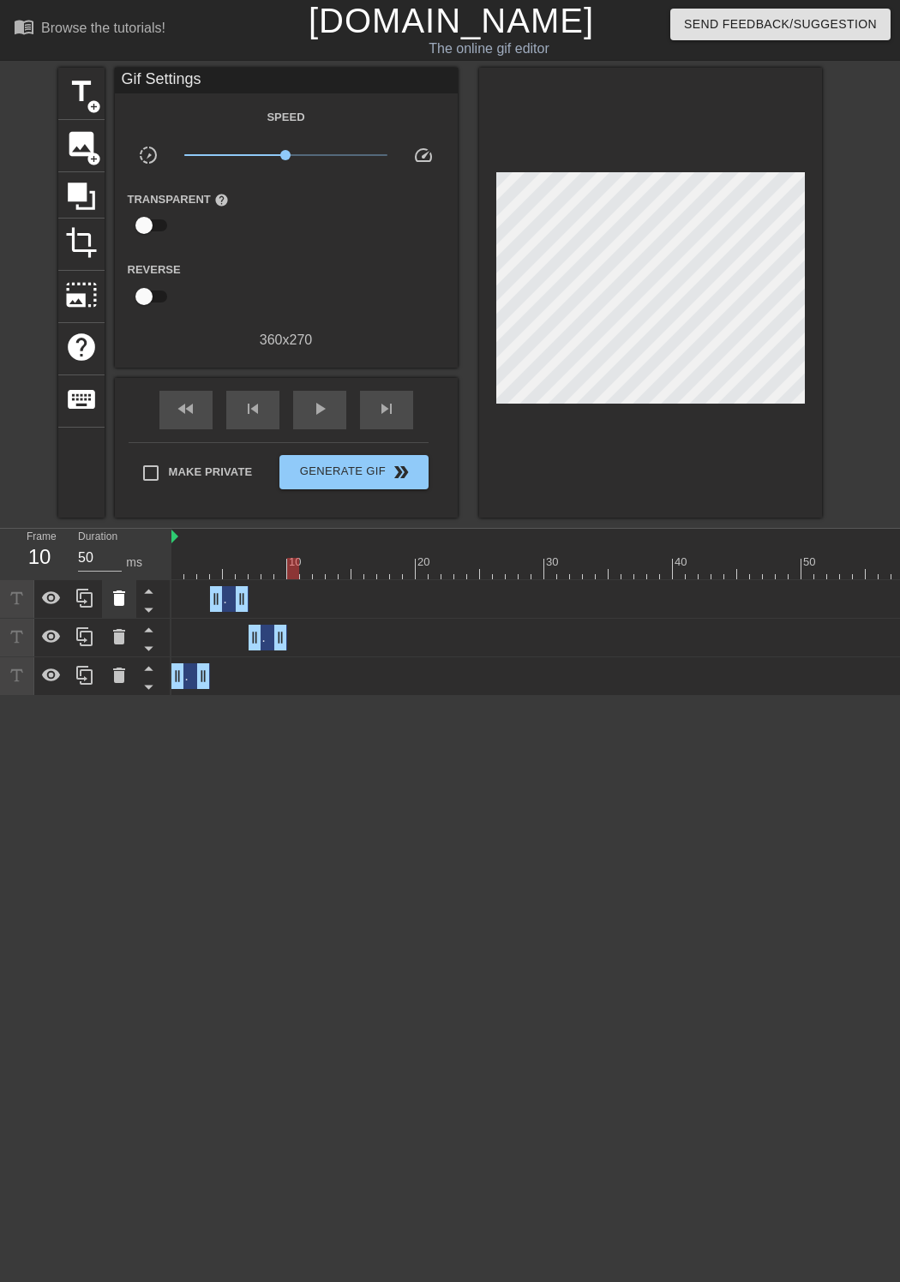
click at [122, 605] on icon at bounding box center [119, 597] width 12 height 15
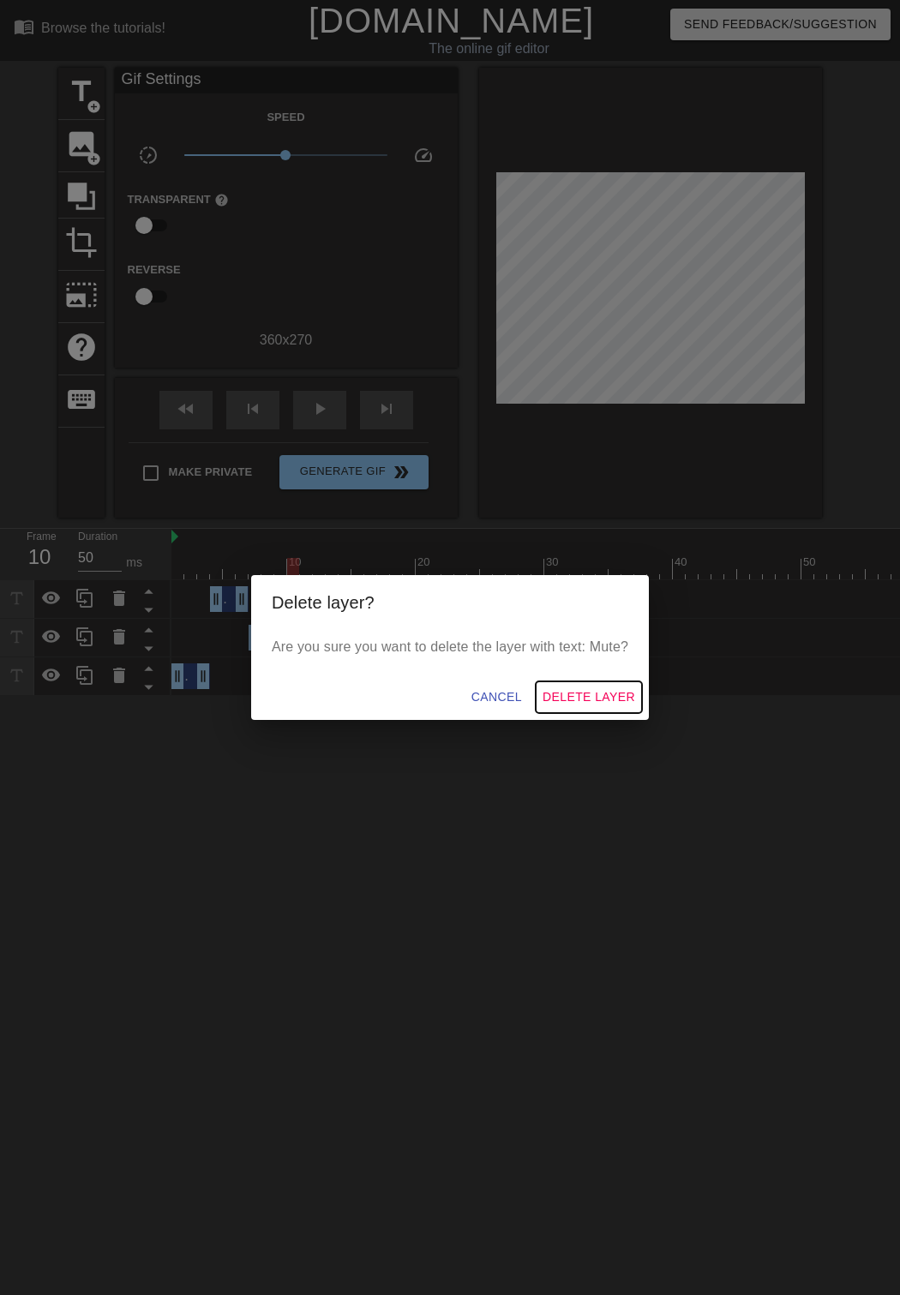
click at [561, 698] on span "Delete Layer" at bounding box center [588, 696] width 93 height 21
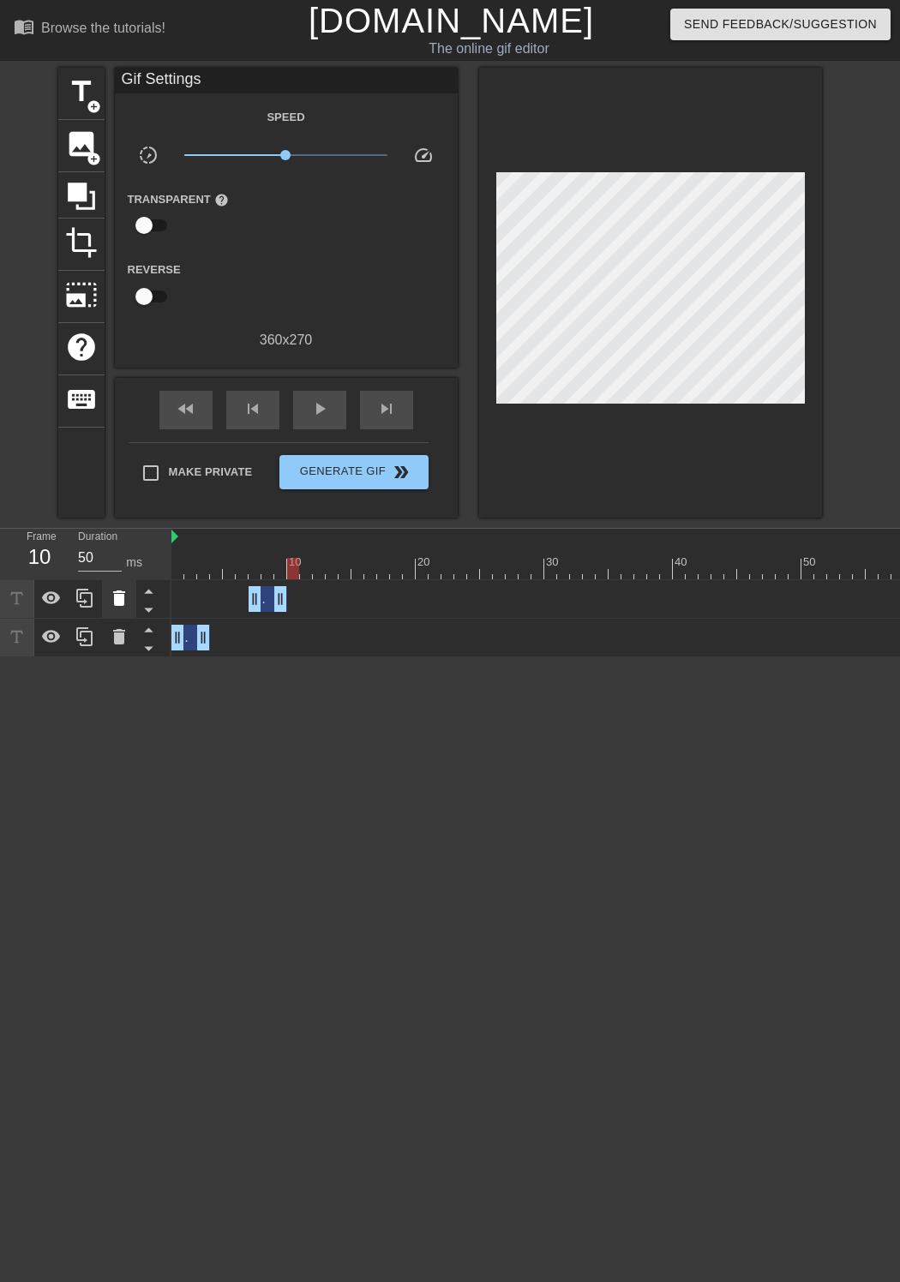
click at [117, 596] on icon at bounding box center [119, 597] width 12 height 15
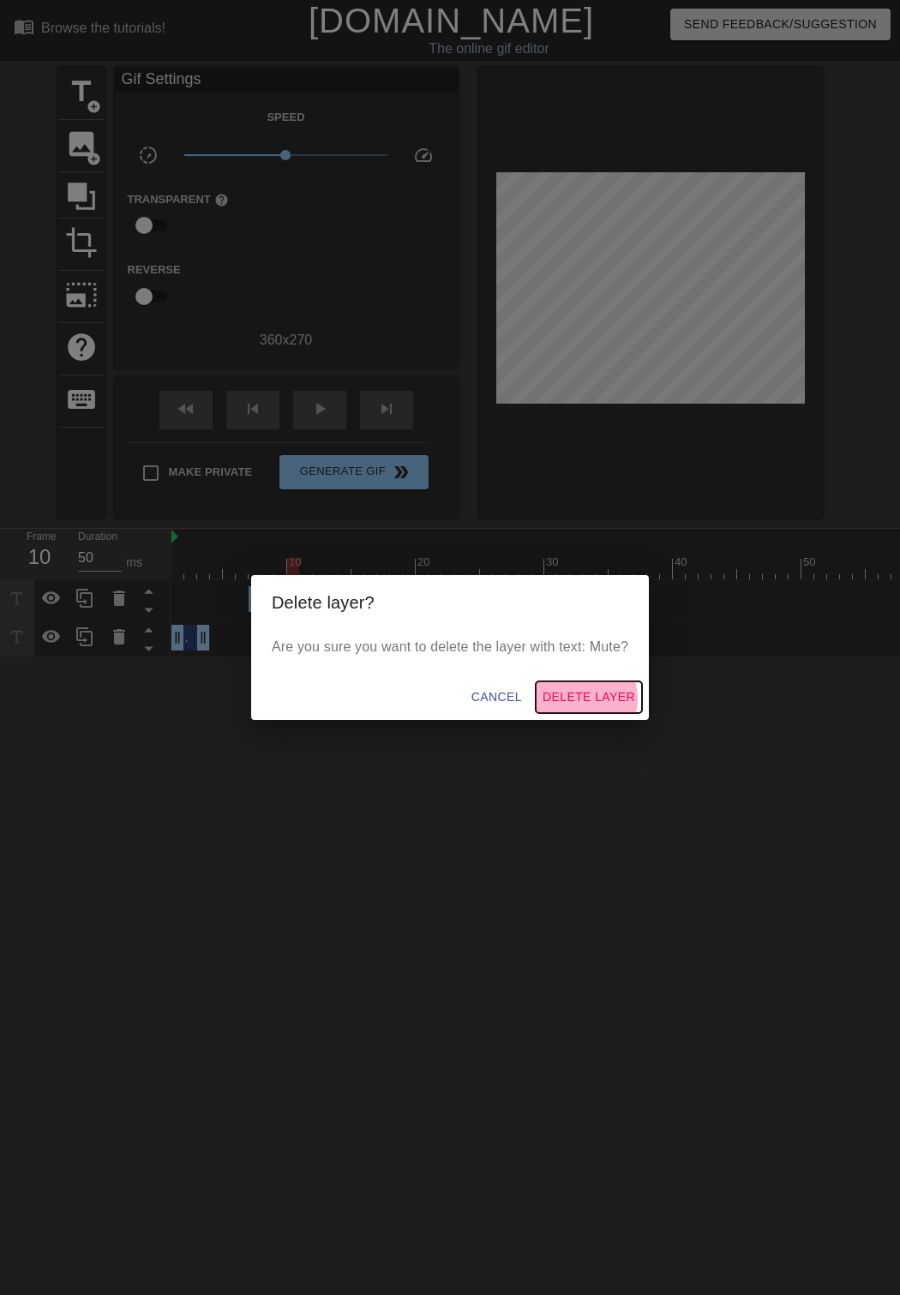
click at [584, 698] on span "Delete Layer" at bounding box center [588, 696] width 93 height 21
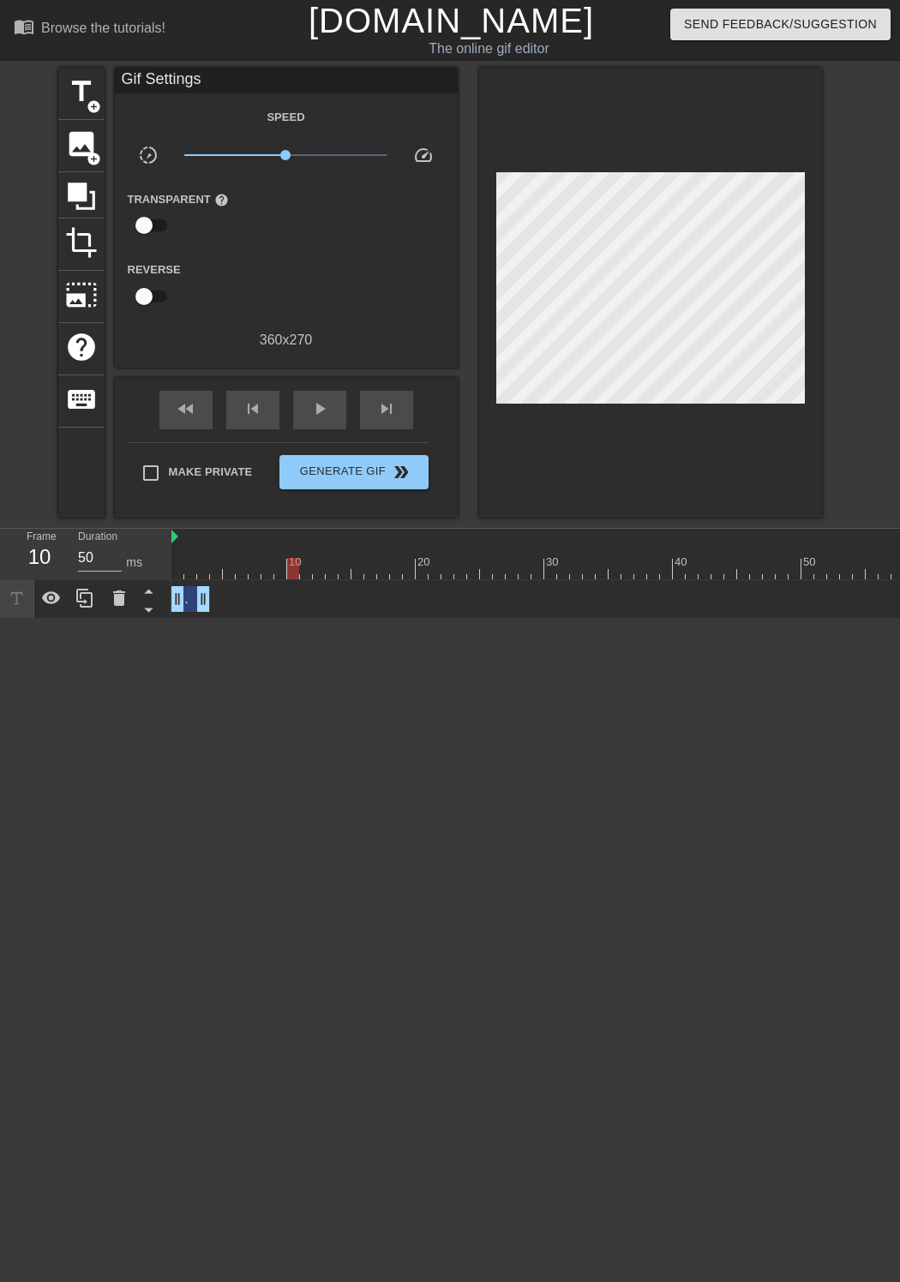
click at [167, 536] on div "Frame 10 Duration 50 ms 10 20 30 40 50 60 Mute drag_handle drag_handle" at bounding box center [450, 574] width 900 height 90
drag, startPoint x: 201, startPoint y: 560, endPoint x: 240, endPoint y: 569, distance: 39.7
click at [240, 569] on div at bounding box center [595, 568] width 848 height 21
drag, startPoint x: 189, startPoint y: 598, endPoint x: 249, endPoint y: 598, distance: 59.1
click at [249, 598] on div "Mute drag_handle drag_handle" at bounding box center [255, 599] width 39 height 26
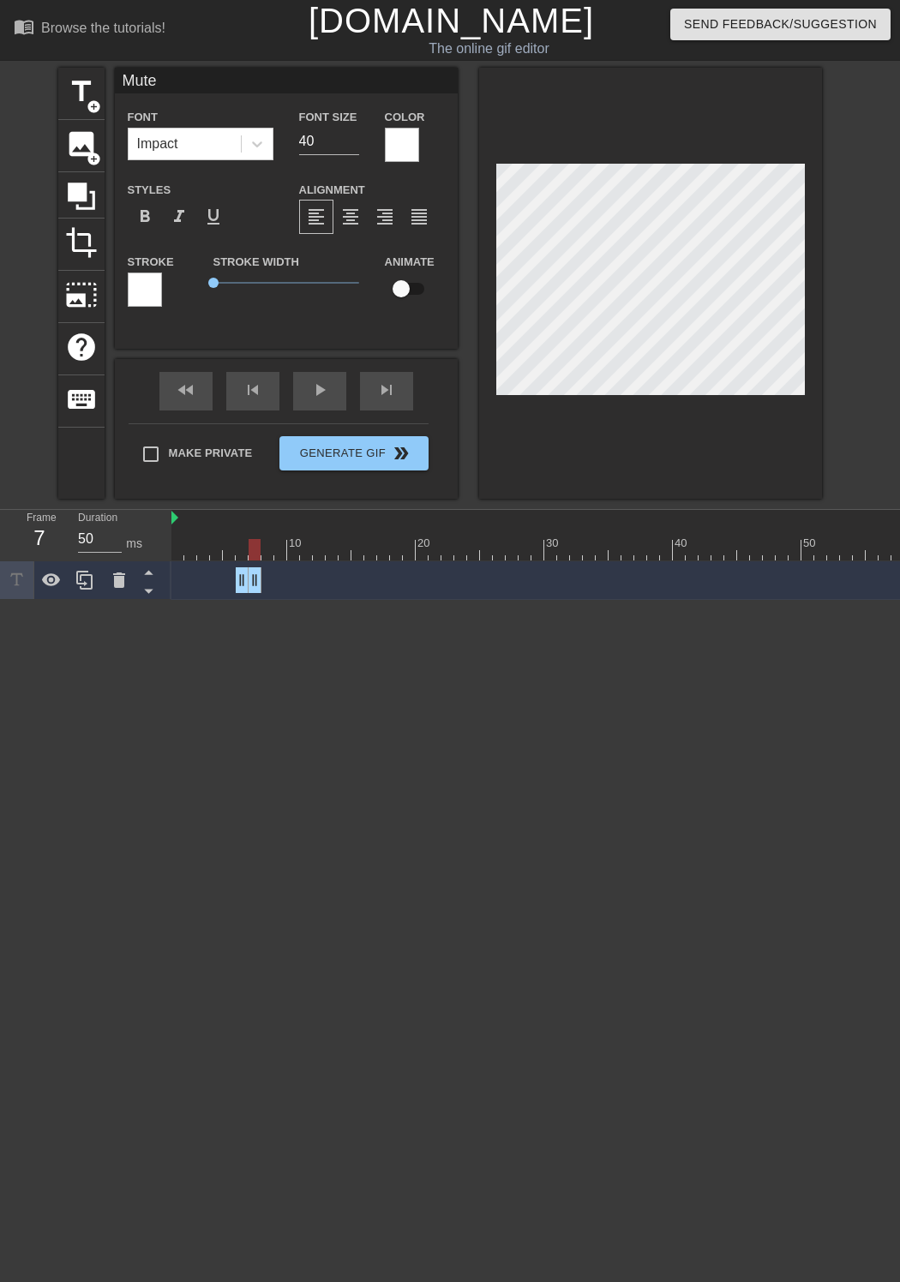
click at [263, 576] on div "Mute drag_handle drag_handle" at bounding box center [595, 580] width 848 height 26
drag, startPoint x: 254, startPoint y: 584, endPoint x: 264, endPoint y: 584, distance: 10.3
click at [253, 582] on div "Mute drag_handle drag_handle" at bounding box center [255, 580] width 39 height 26
click at [93, 579] on icon at bounding box center [85, 580] width 21 height 21
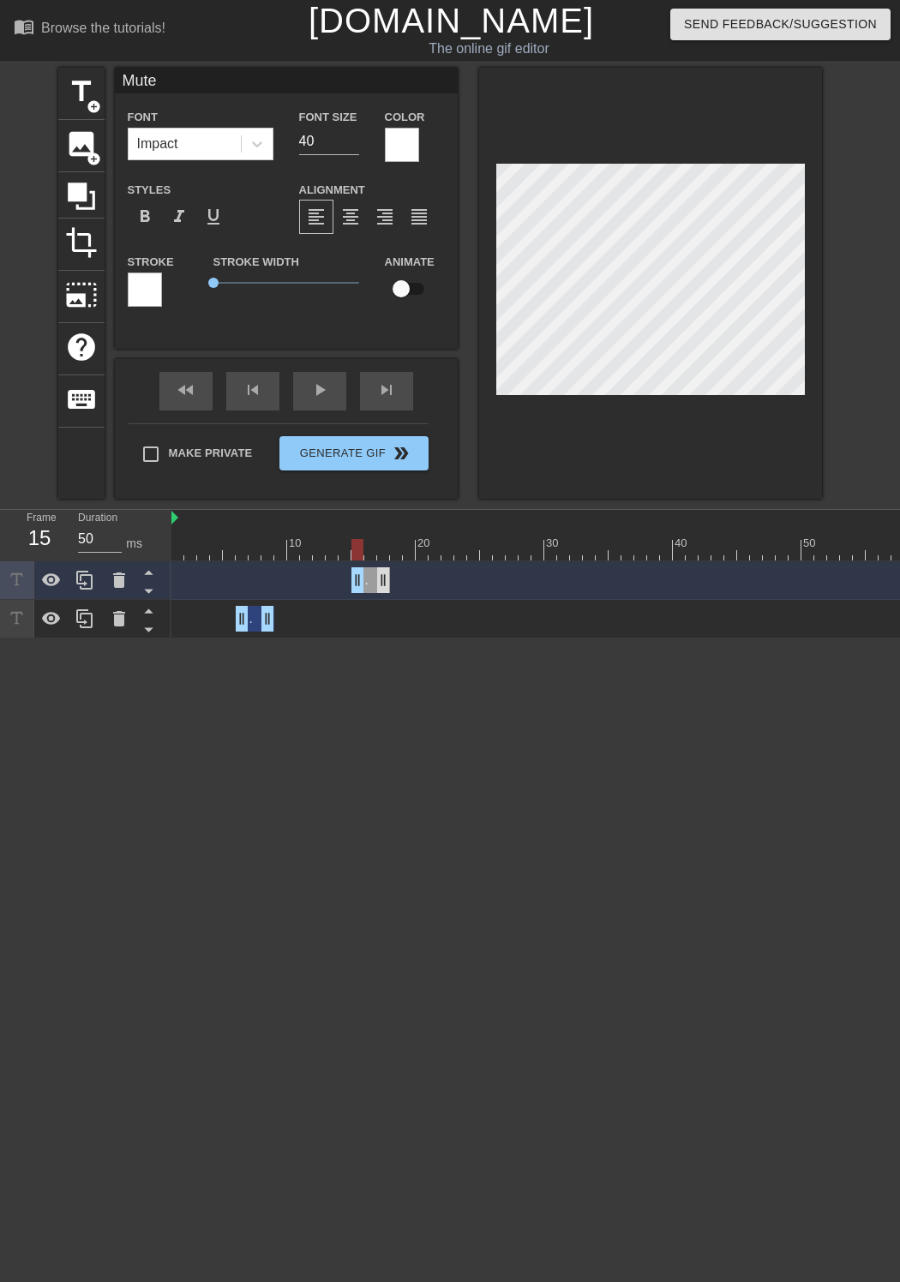
drag, startPoint x: 258, startPoint y: 577, endPoint x: 379, endPoint y: 572, distance: 120.9
click at [379, 572] on div "Mute drag_handle drag_handle" at bounding box center [370, 580] width 39 height 26
click at [90, 578] on icon at bounding box center [85, 580] width 21 height 21
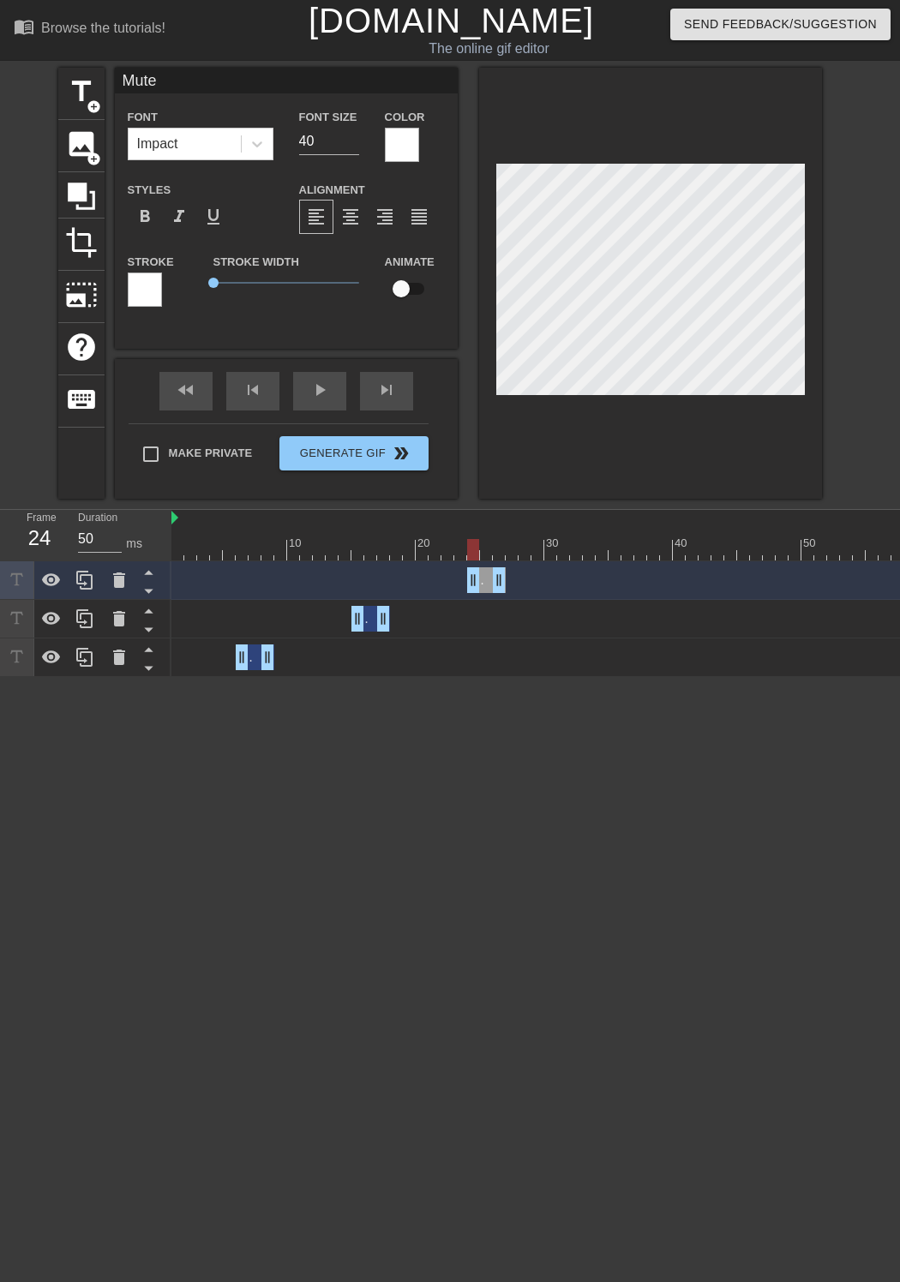
drag, startPoint x: 373, startPoint y: 578, endPoint x: 486, endPoint y: 578, distance: 113.1
click at [486, 578] on div "Mute drag_handle drag_handle" at bounding box center [486, 580] width 39 height 26
click at [90, 585] on icon at bounding box center [85, 580] width 21 height 21
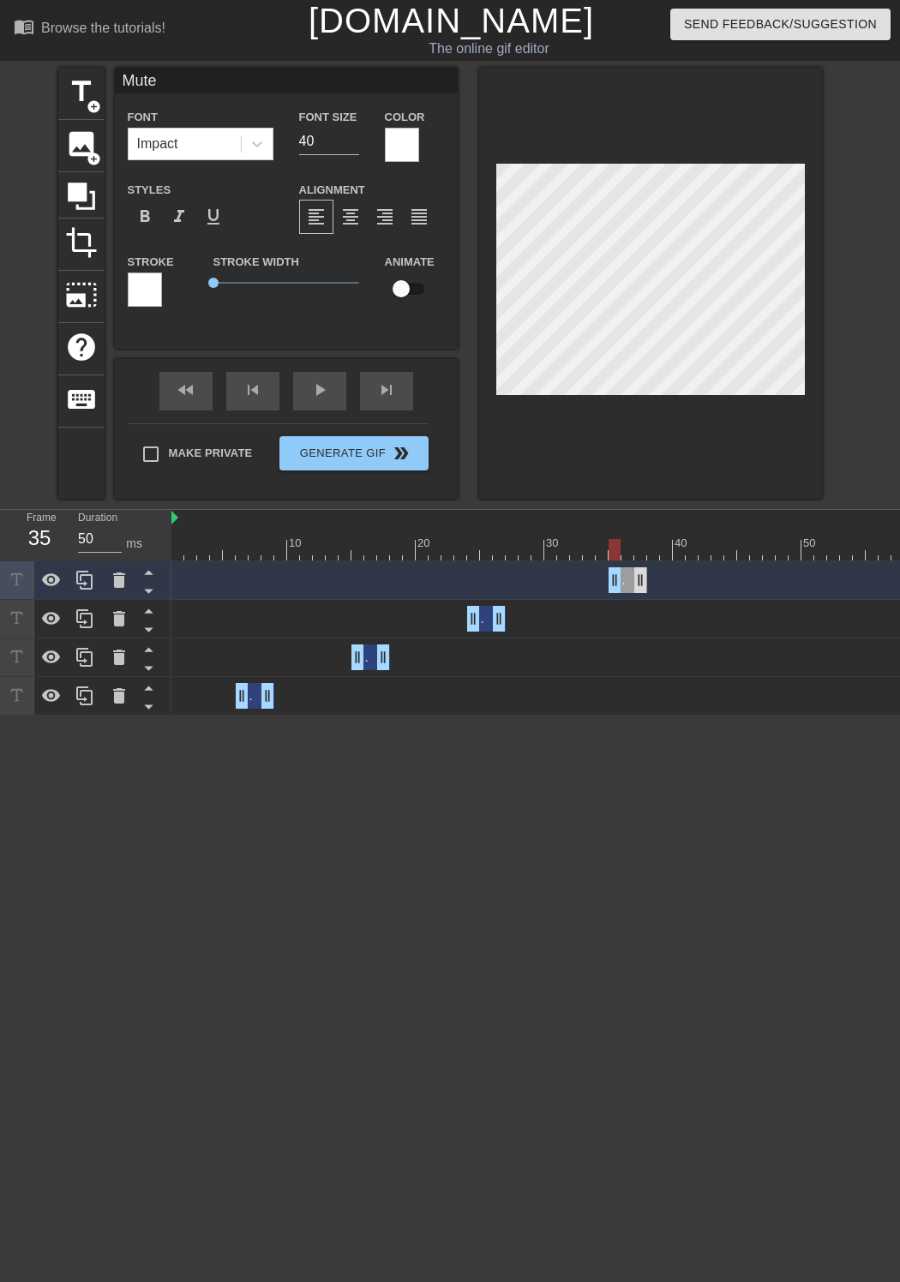
drag, startPoint x: 485, startPoint y: 579, endPoint x: 620, endPoint y: 580, distance: 135.4
click at [620, 580] on div "Mute drag_handle drag_handle" at bounding box center [627, 580] width 39 height 26
click at [95, 584] on div at bounding box center [85, 580] width 34 height 38
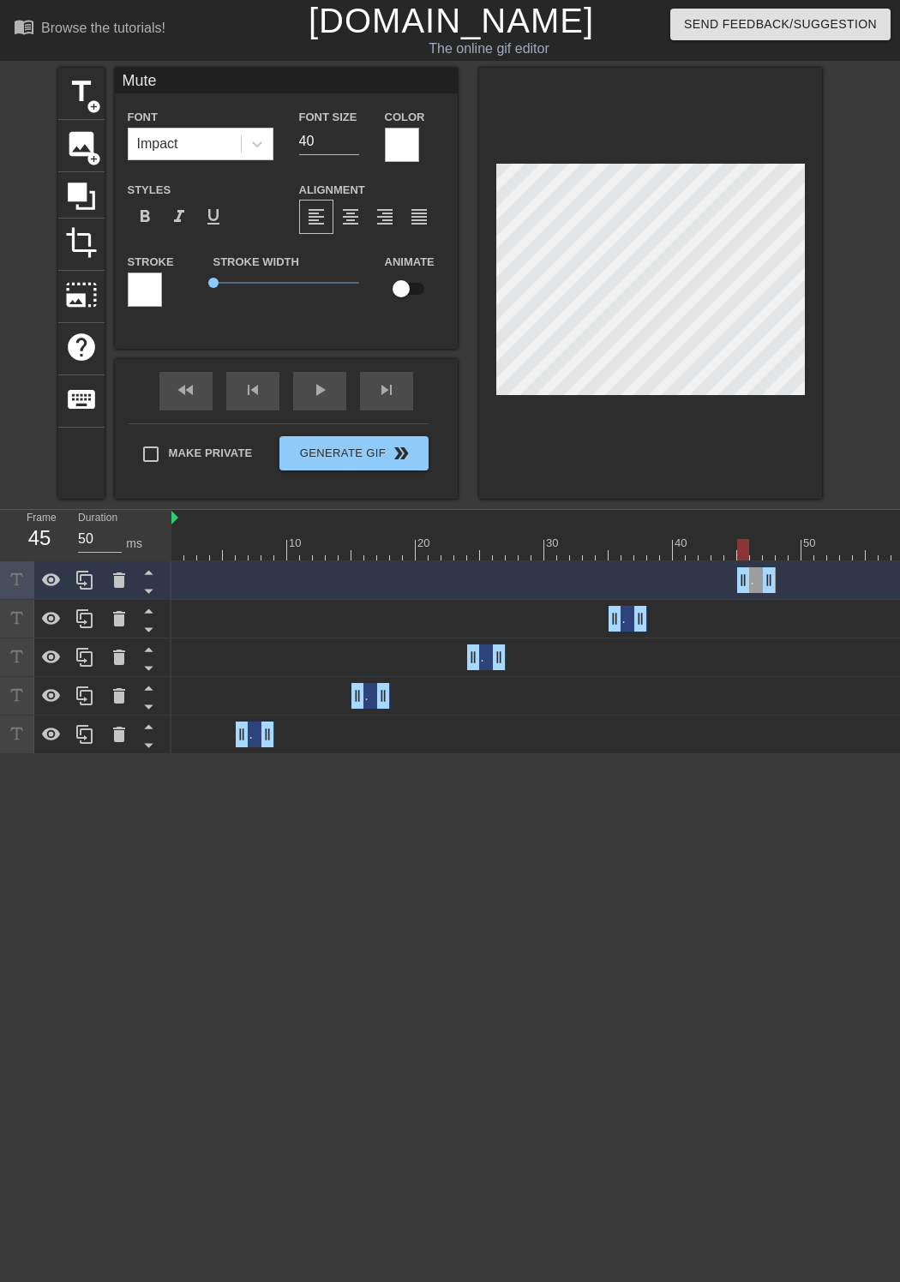
drag, startPoint x: 626, startPoint y: 584, endPoint x: 754, endPoint y: 578, distance: 128.7
click at [754, 578] on div "Mute drag_handle drag_handle" at bounding box center [756, 580] width 39 height 26
click at [84, 579] on icon at bounding box center [85, 580] width 21 height 21
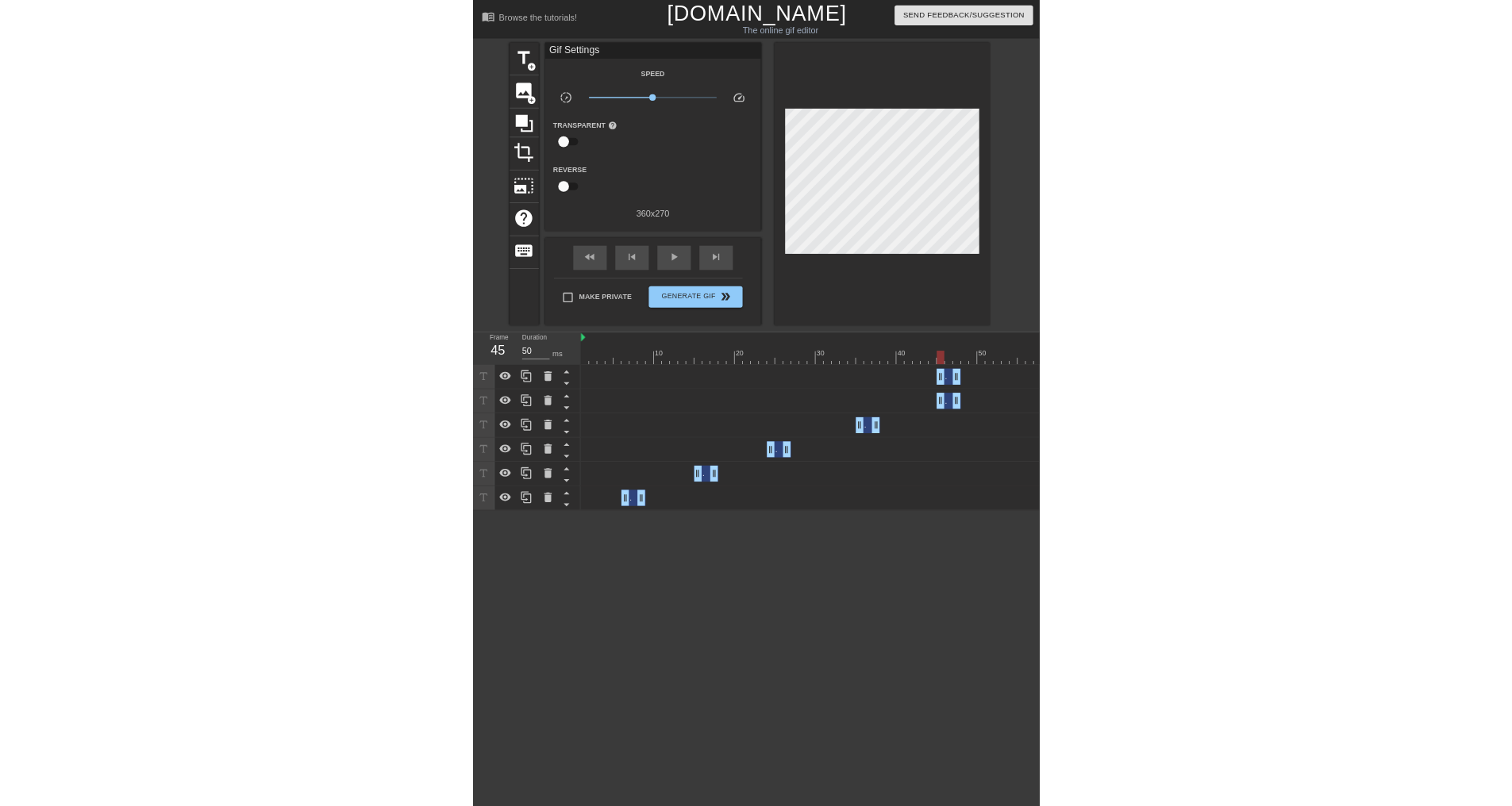
scroll to position [0, 115]
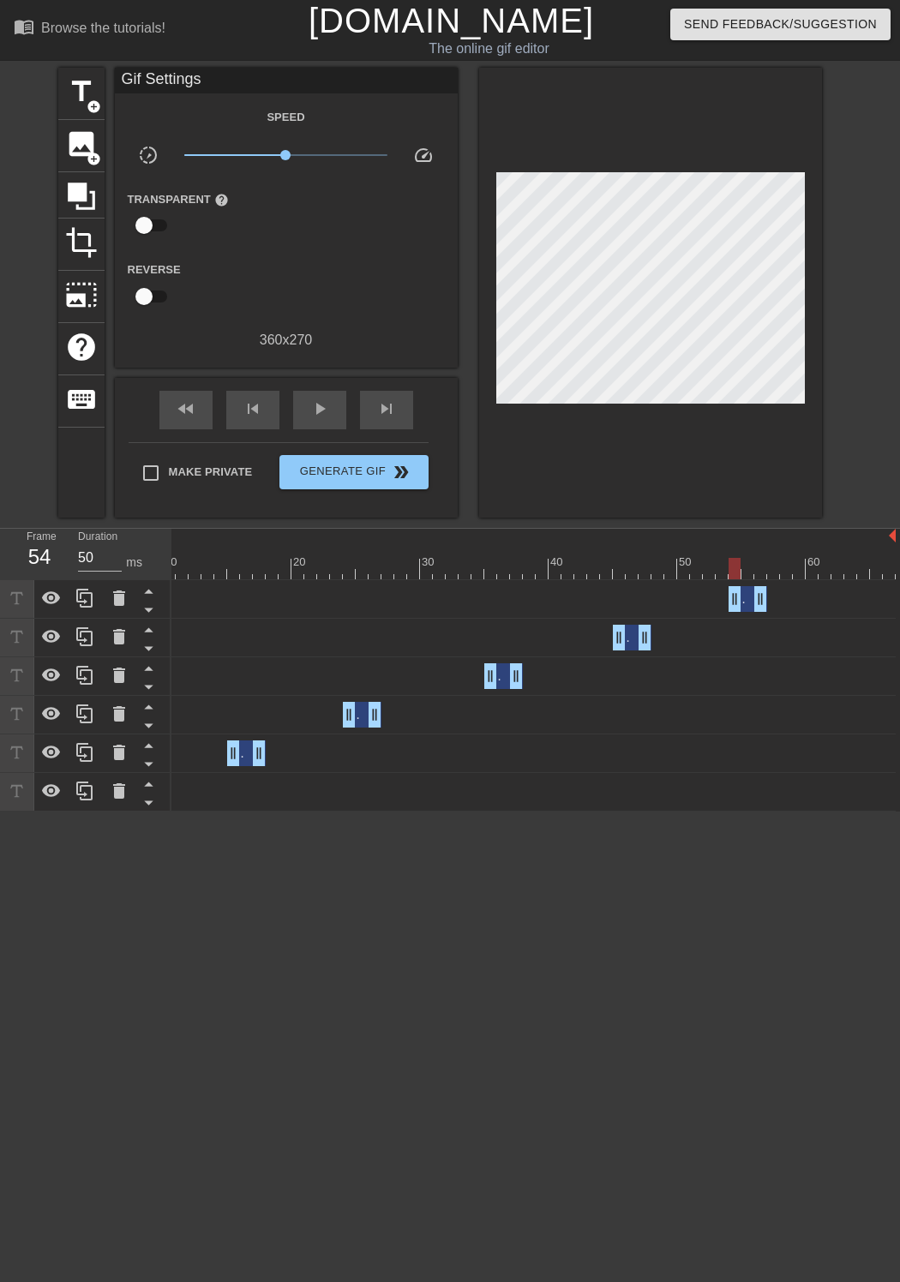
drag, startPoint x: 628, startPoint y: 598, endPoint x: 744, endPoint y: 592, distance: 115.9
click at [744, 592] on div "Mute drag_handle drag_handle" at bounding box center [747, 599] width 39 height 26
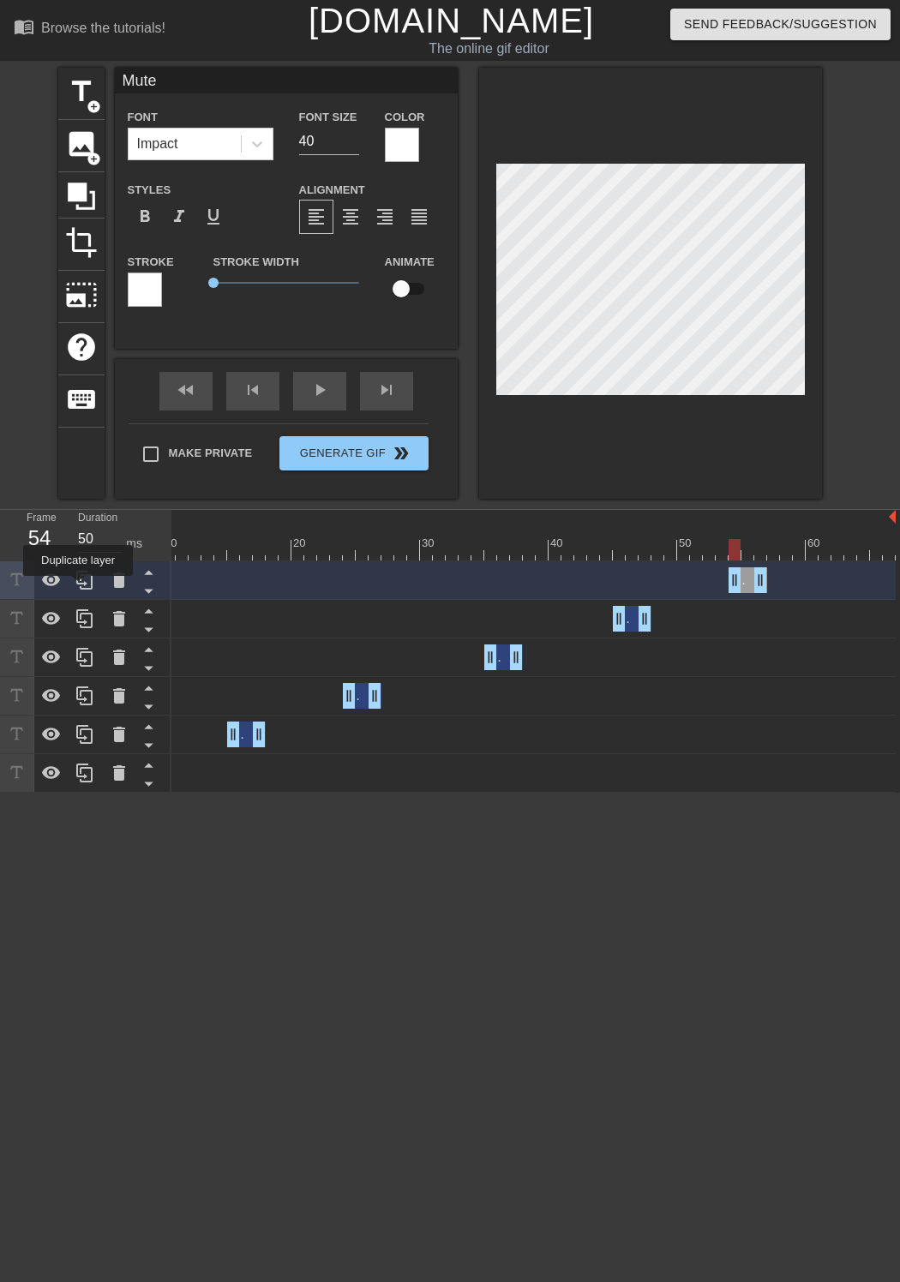
drag, startPoint x: 77, startPoint y: 588, endPoint x: 614, endPoint y: 847, distance: 595.7
click at [79, 588] on icon at bounding box center [85, 580] width 21 height 21
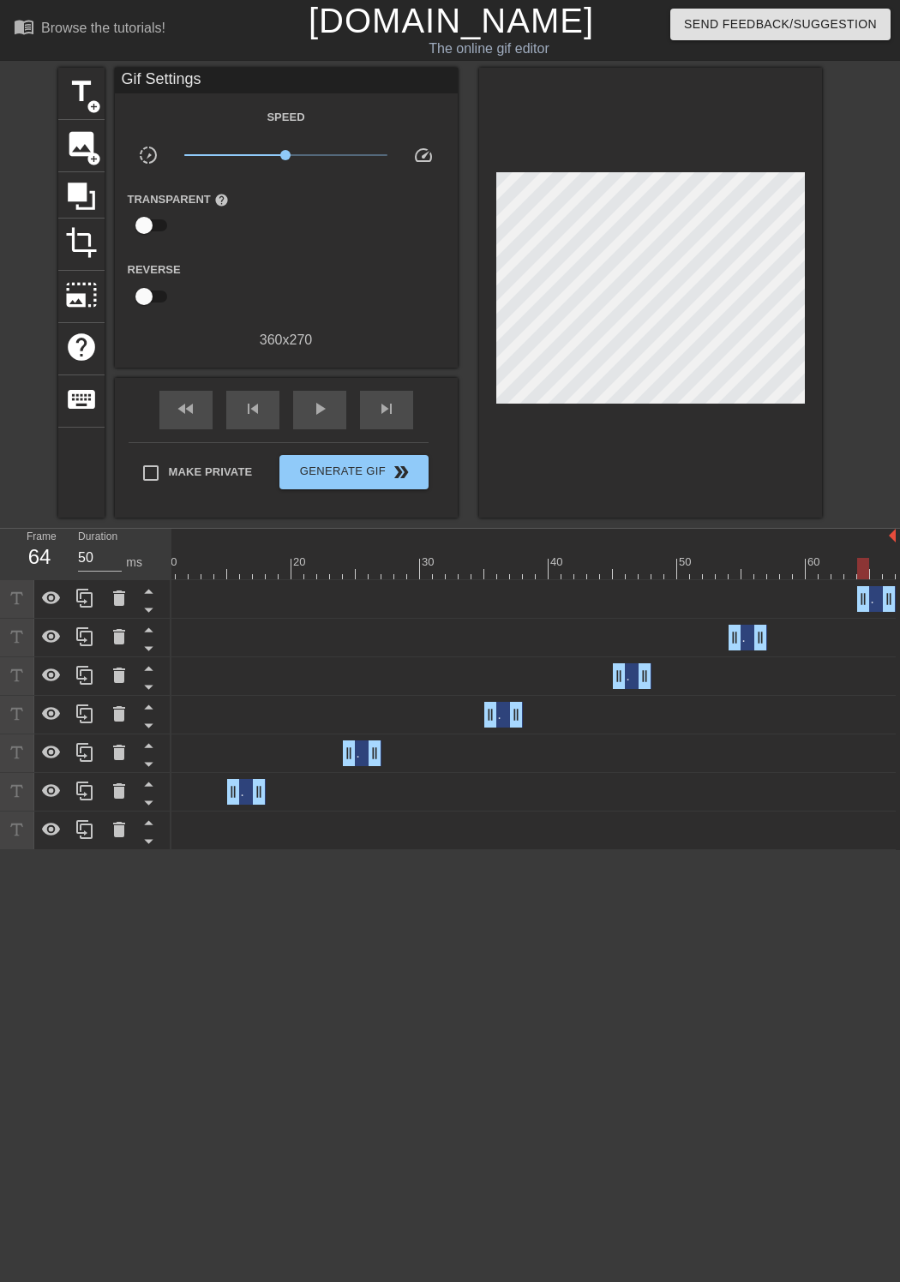
drag, startPoint x: 745, startPoint y: 599, endPoint x: 935, endPoint y: 596, distance: 190.3
click at [899, 596] on html "menu_book Browse the tutorials! [DOMAIN_NAME] The online gif editor Send Feedba…" at bounding box center [450, 425] width 900 height 850
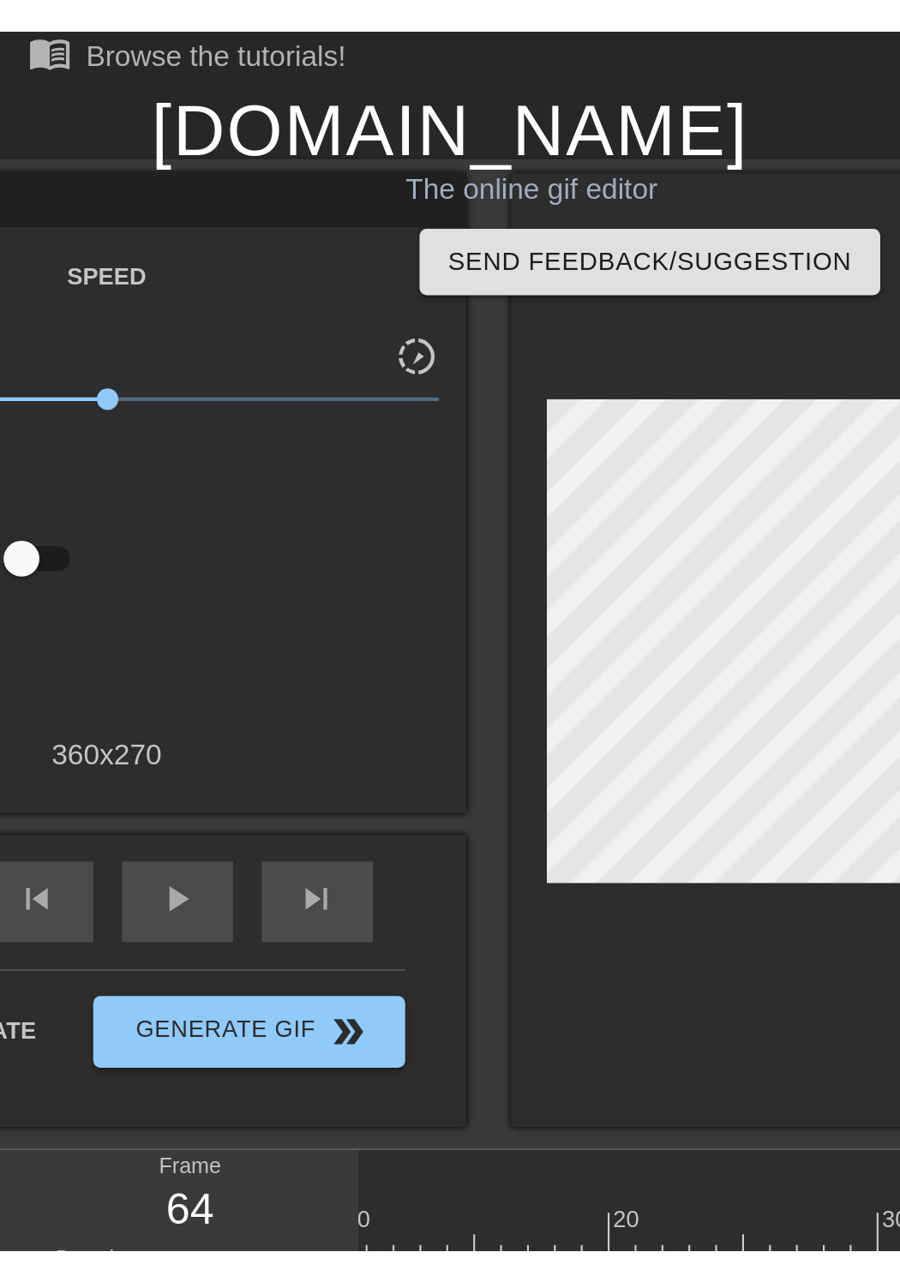
scroll to position [0, 0]
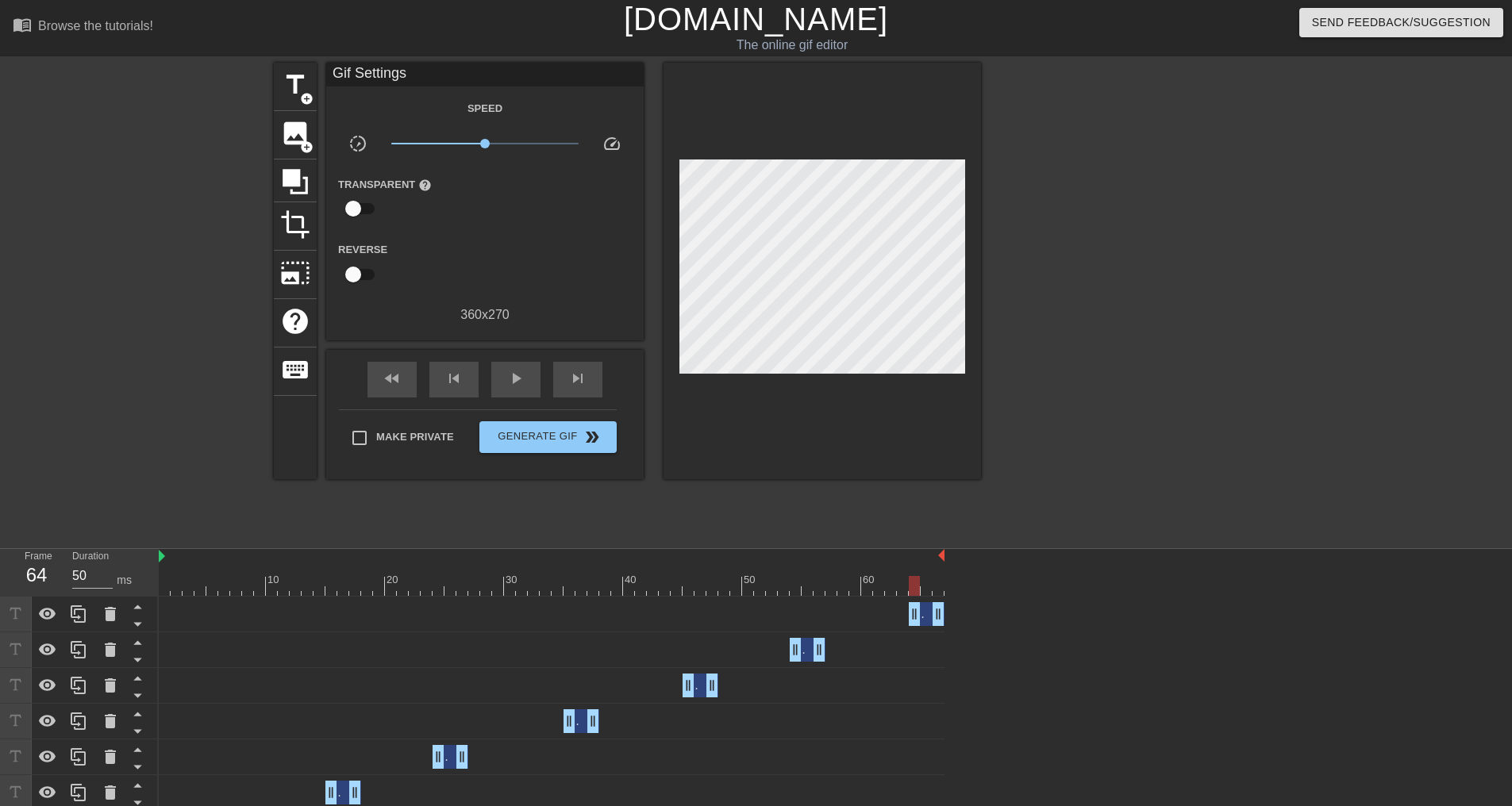
drag, startPoint x: 925, startPoint y: 613, endPoint x: 946, endPoint y: 612, distance: 21.0
click at [832, 612] on div "Mute drag_handle drag_handle Mute drag_handle drag_handle Mute drag_handle drag…" at bounding box center [834, 721] width 1353 height 250
drag, startPoint x: 920, startPoint y: 614, endPoint x: 909, endPoint y: 613, distance: 11.0
drag, startPoint x: 900, startPoint y: 613, endPoint x: 943, endPoint y: 610, distance: 43.1
click at [832, 586] on div at bounding box center [551, 585] width 785 height 19
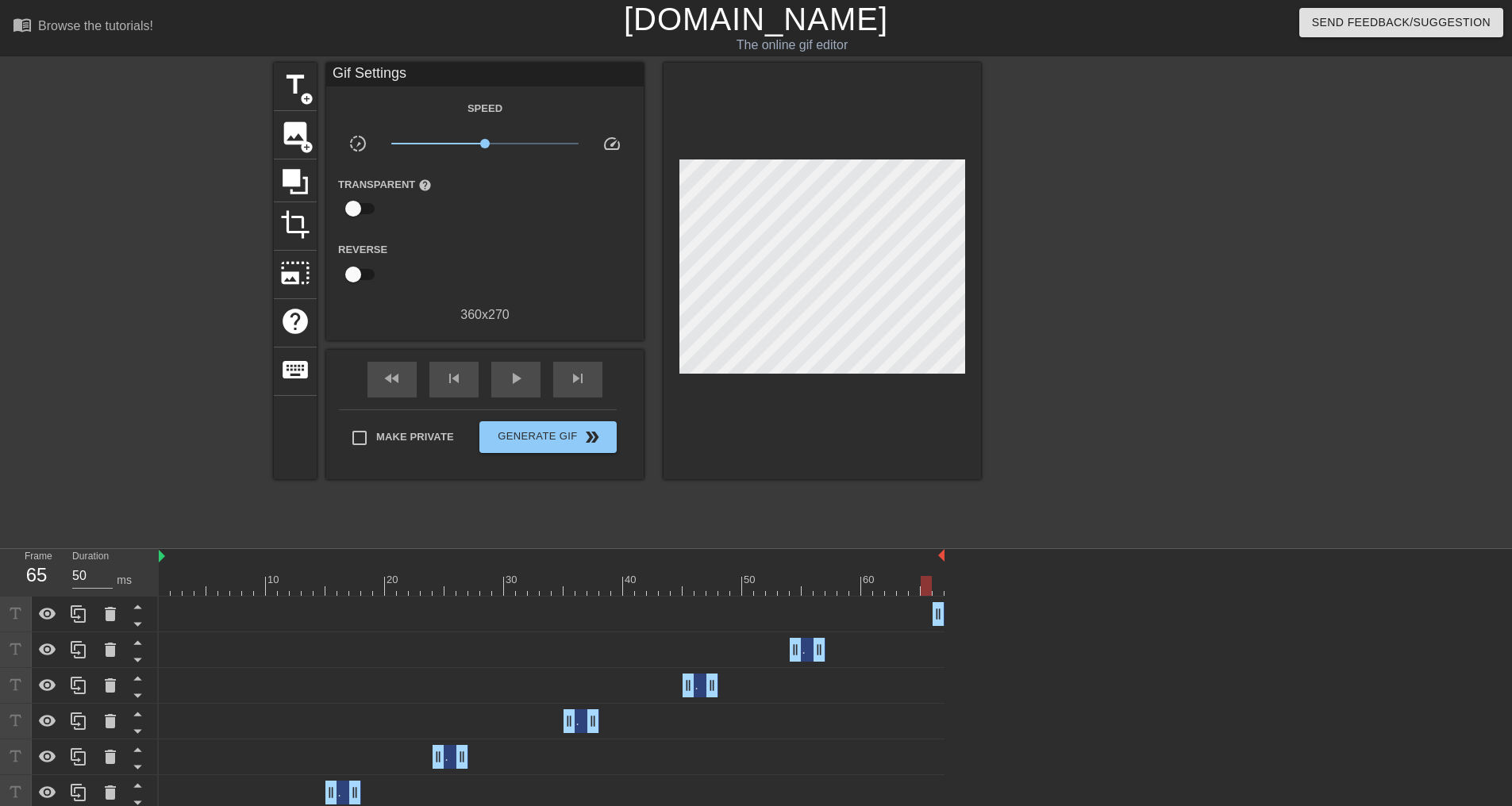
click at [832, 586] on div at bounding box center [551, 585] width 785 height 19
click at [119, 606] on icon at bounding box center [110, 614] width 19 height 19
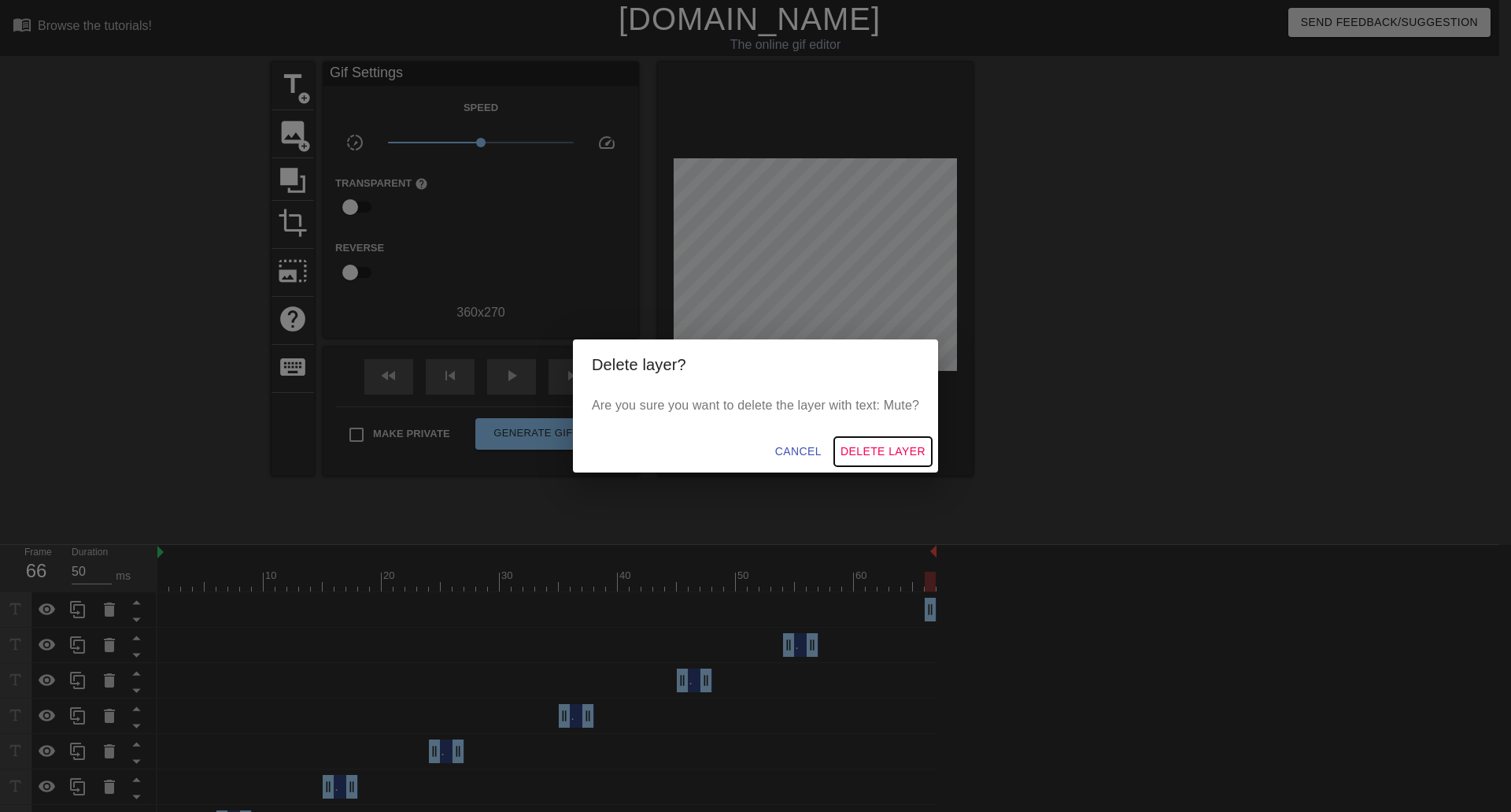
click at [826, 451] on span "Delete Layer" at bounding box center [883, 451] width 85 height 19
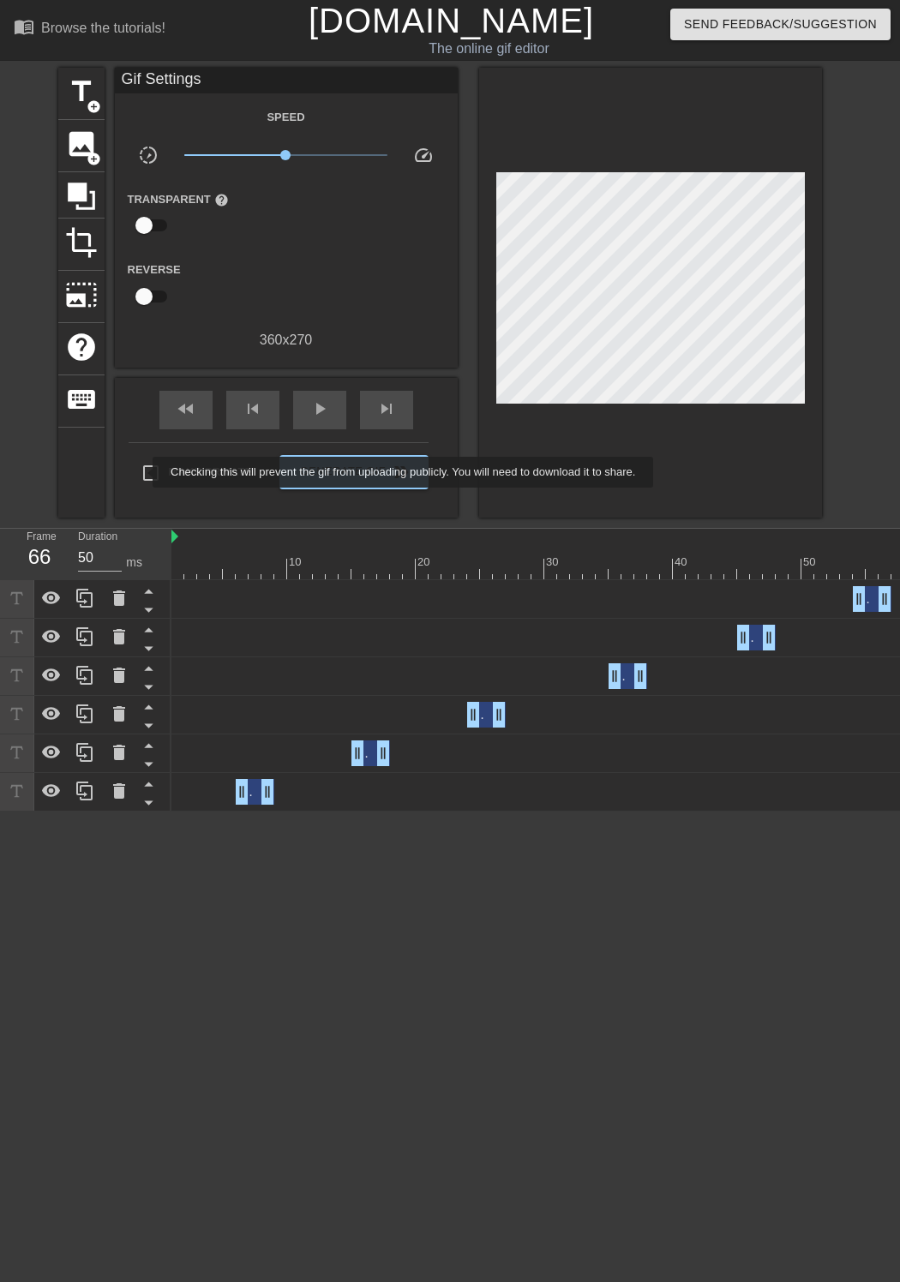
click at [141, 471] on input "Make Private" at bounding box center [151, 473] width 36 height 36
checkbox input "true"
click at [381, 475] on span "Generate Gif double_arrow" at bounding box center [353, 472] width 135 height 21
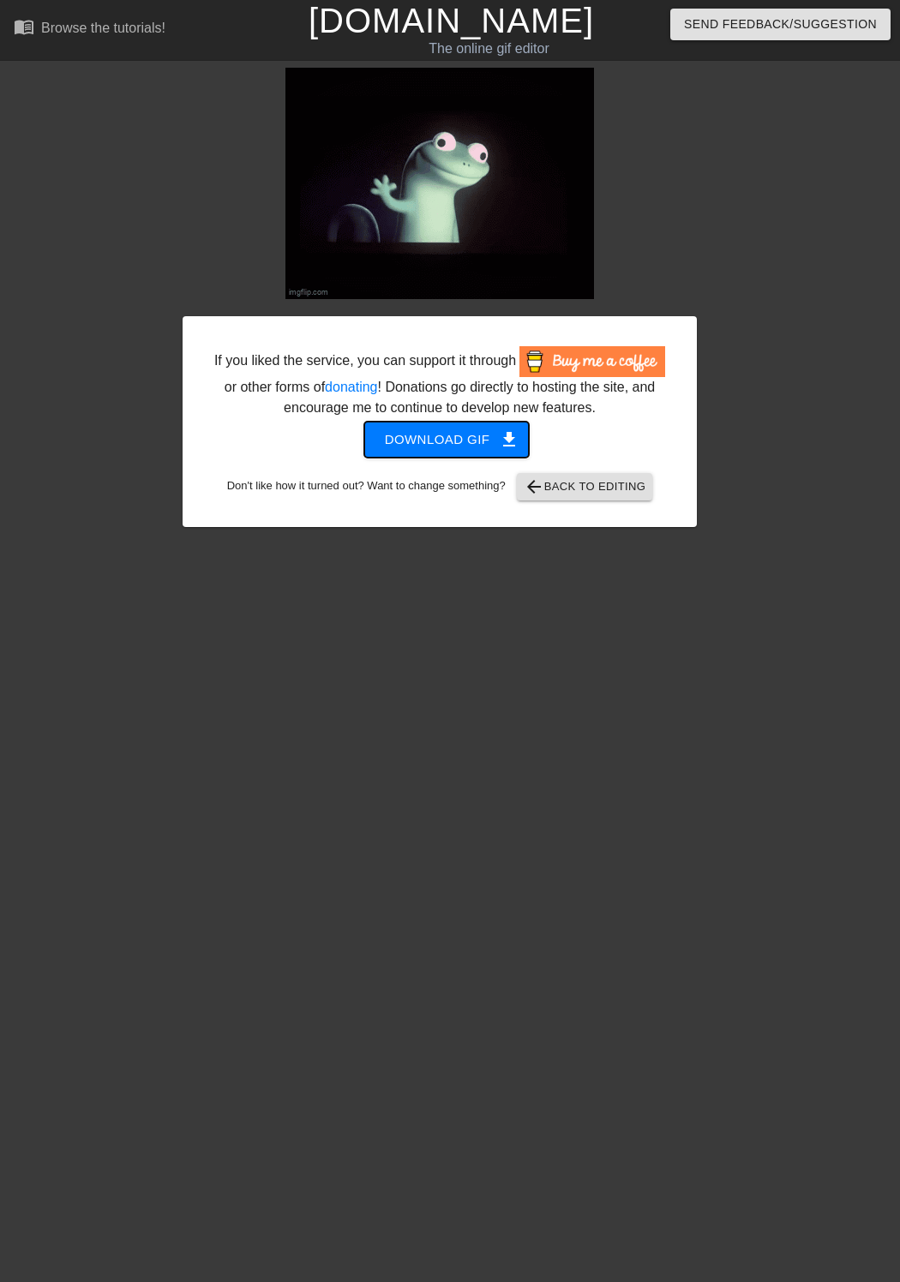
click at [456, 447] on span "Download gif get_app" at bounding box center [447, 440] width 124 height 22
